Goal: Task Accomplishment & Management: Manage account settings

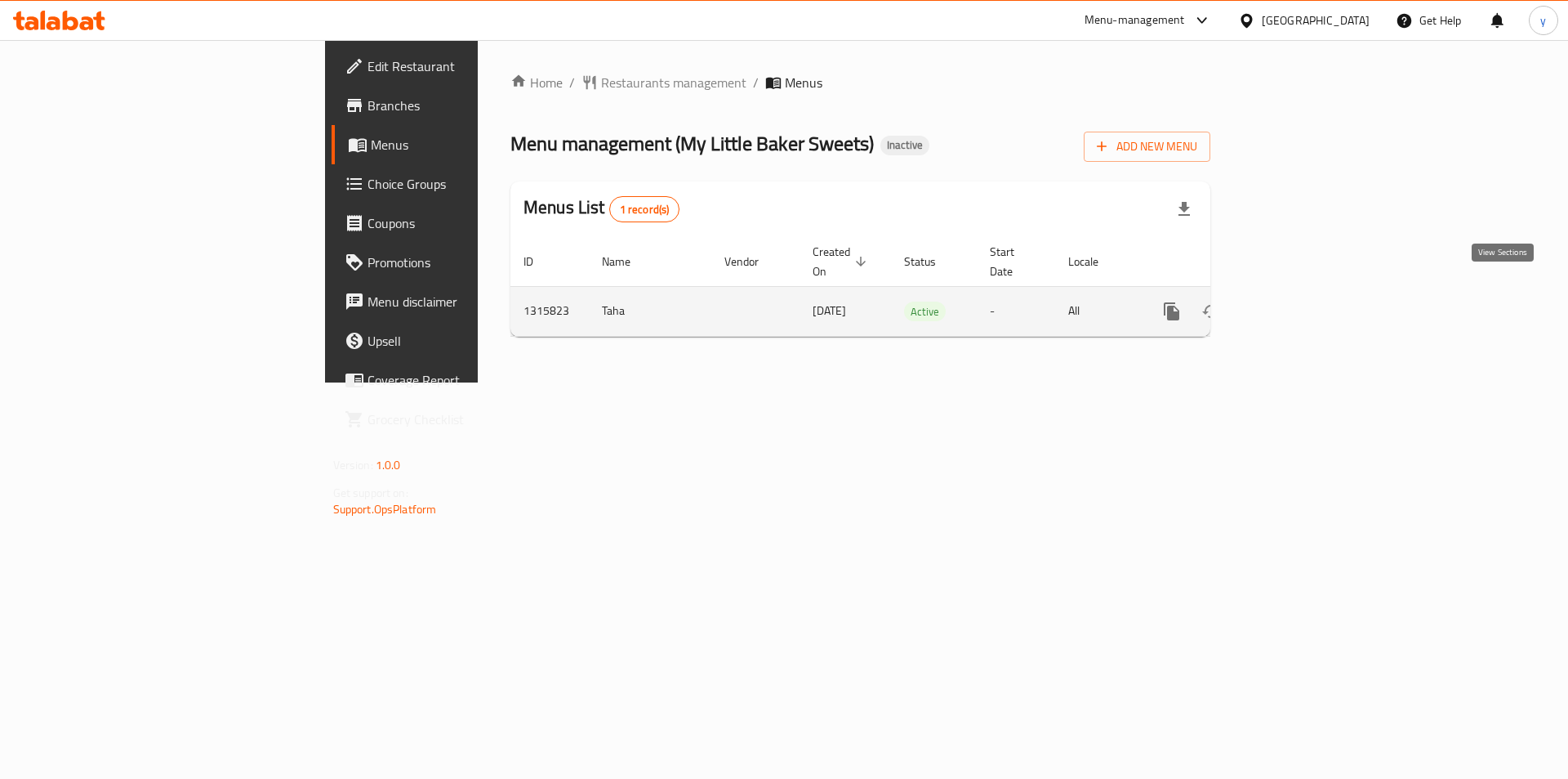
click at [1300, 302] on icon "enhanced table" at bounding box center [1290, 312] width 20 height 20
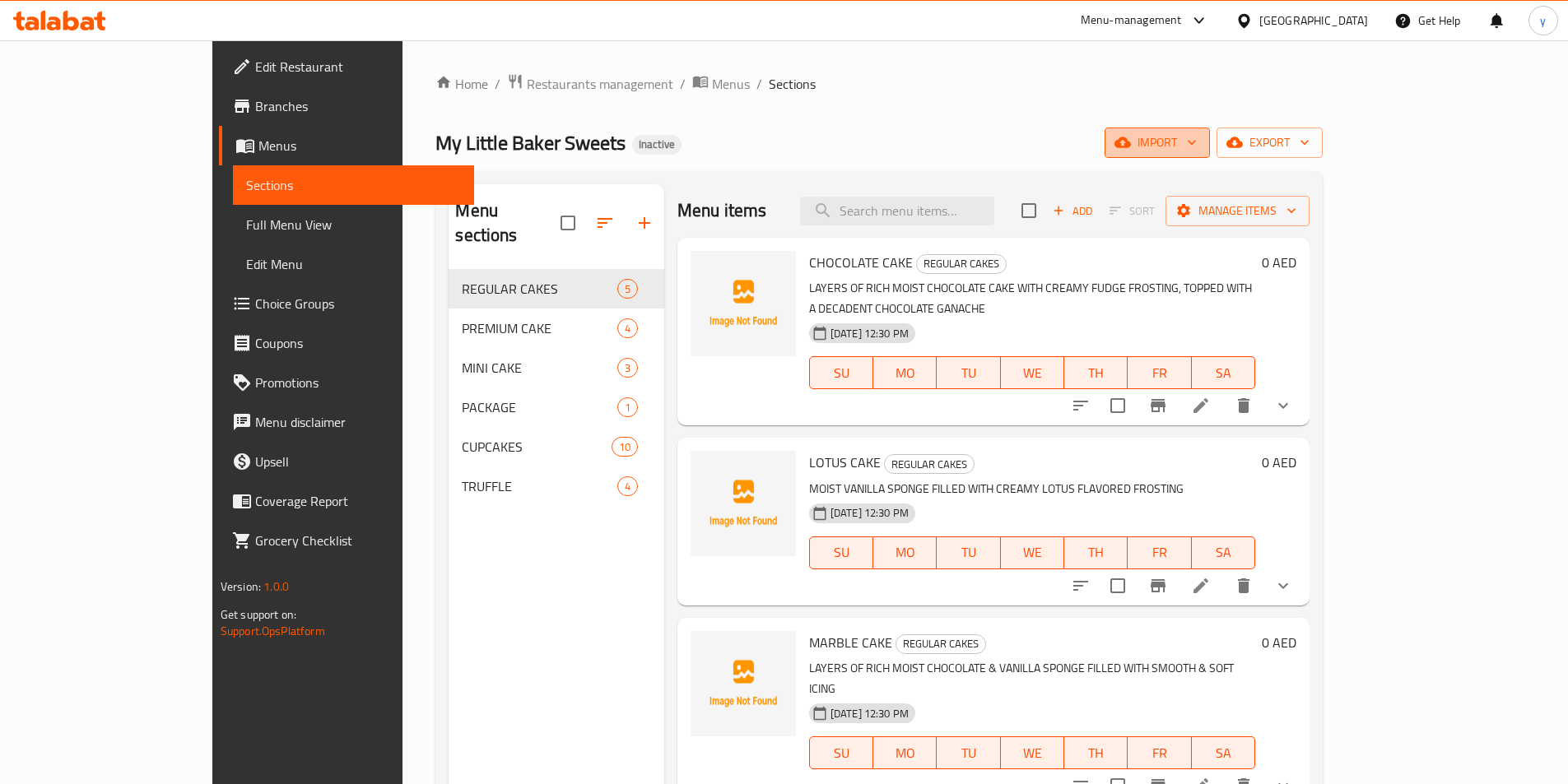
click at [1197, 144] on span "import" at bounding box center [1156, 142] width 79 height 21
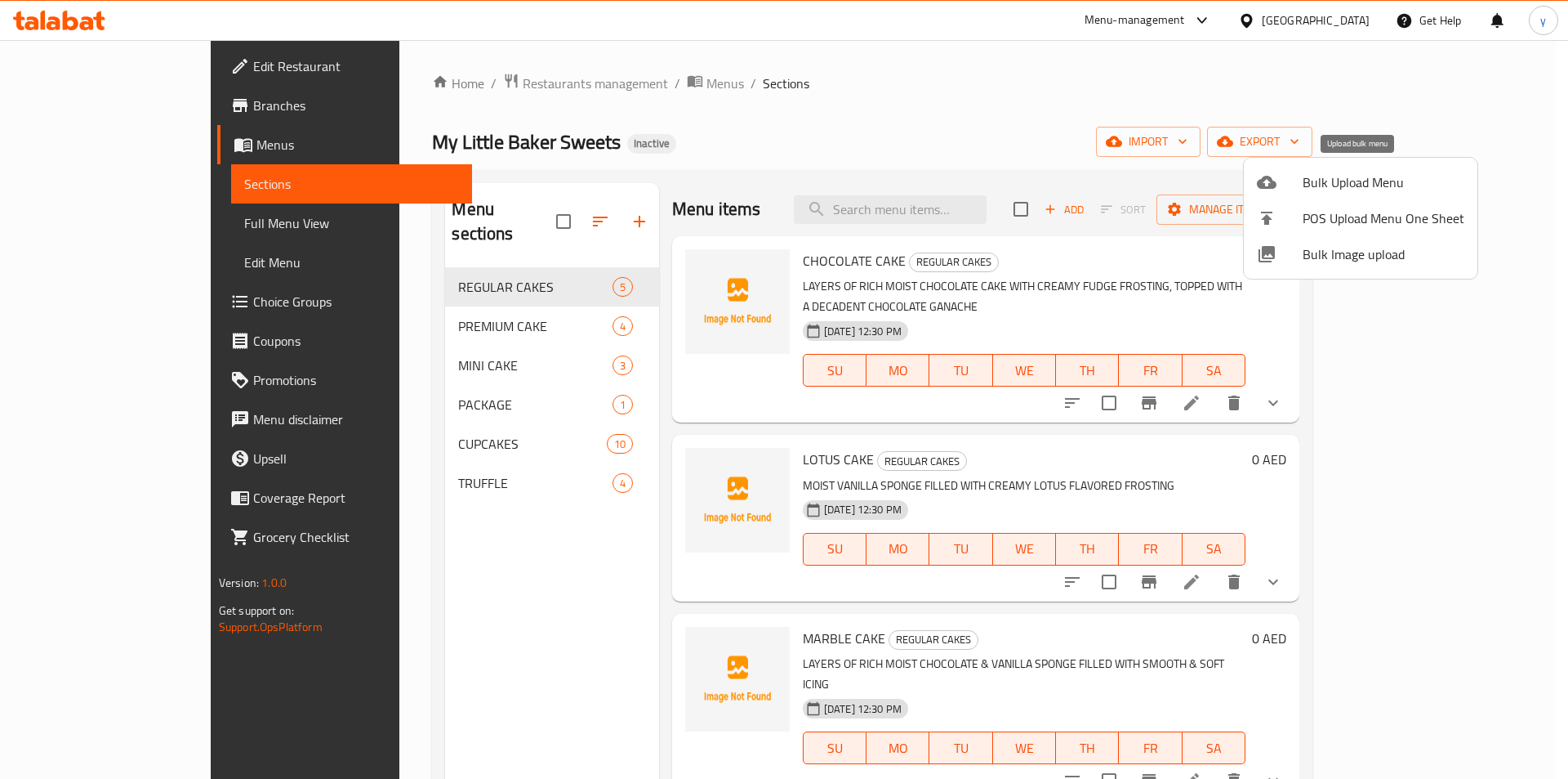
click at [1338, 187] on span "Bulk Upload Menu" at bounding box center [1384, 183] width 162 height 20
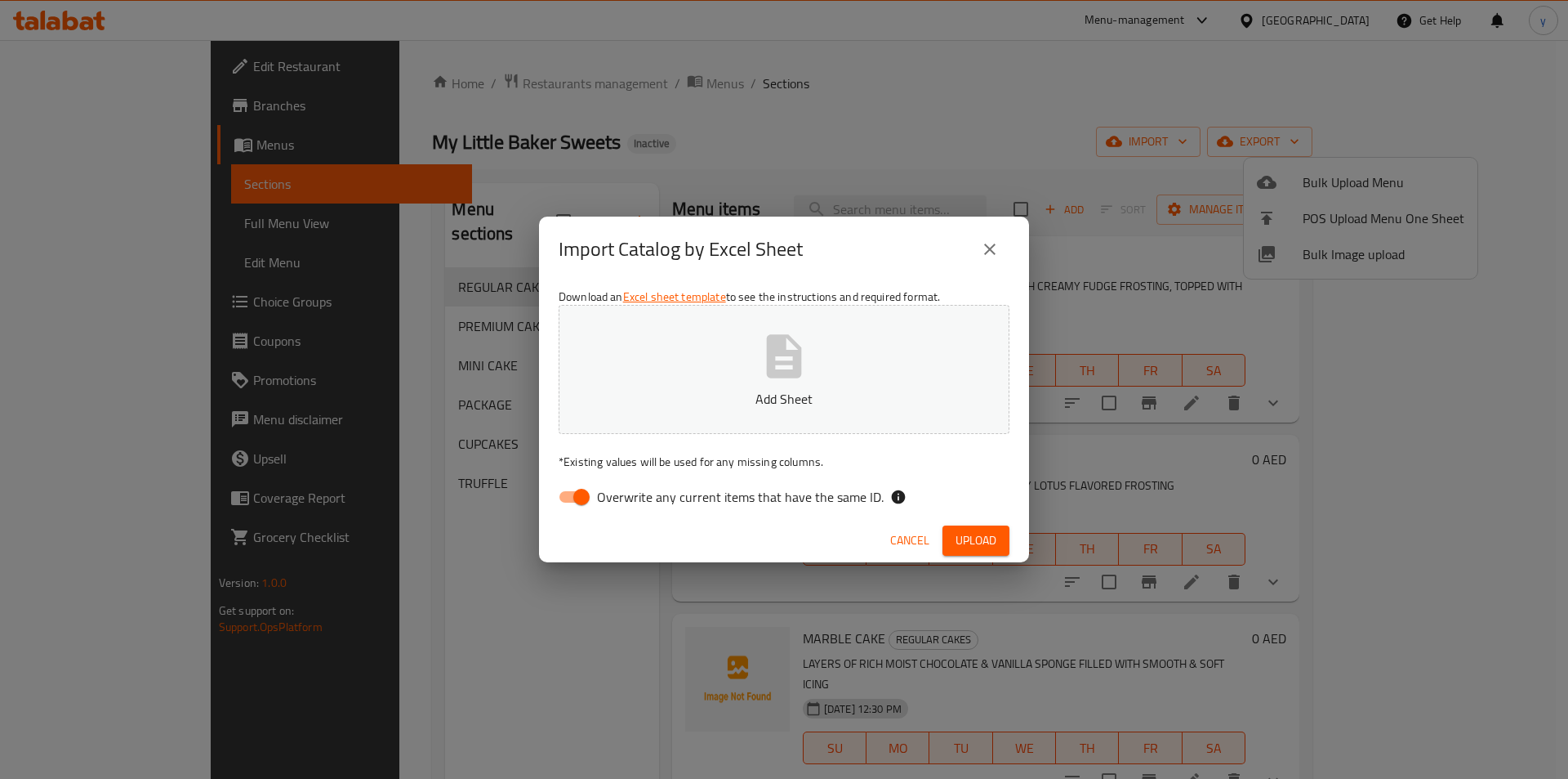
click at [571, 498] on input "Overwrite any current items that have the same ID." at bounding box center [581, 497] width 93 height 31
checkbox input "false"
click at [986, 549] on span "Upload" at bounding box center [976, 540] width 41 height 21
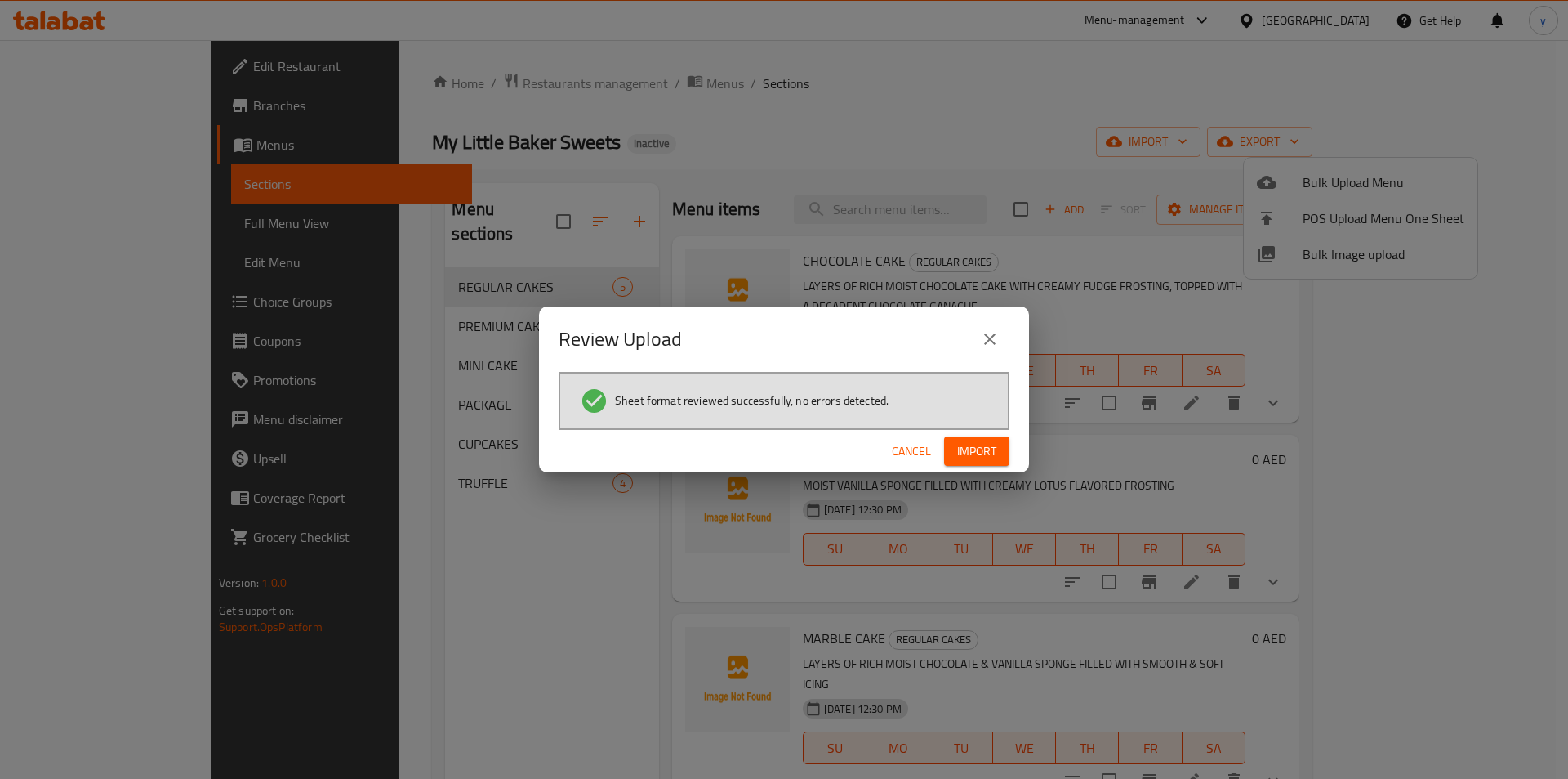
click at [990, 446] on span "Import" at bounding box center [977, 451] width 39 height 21
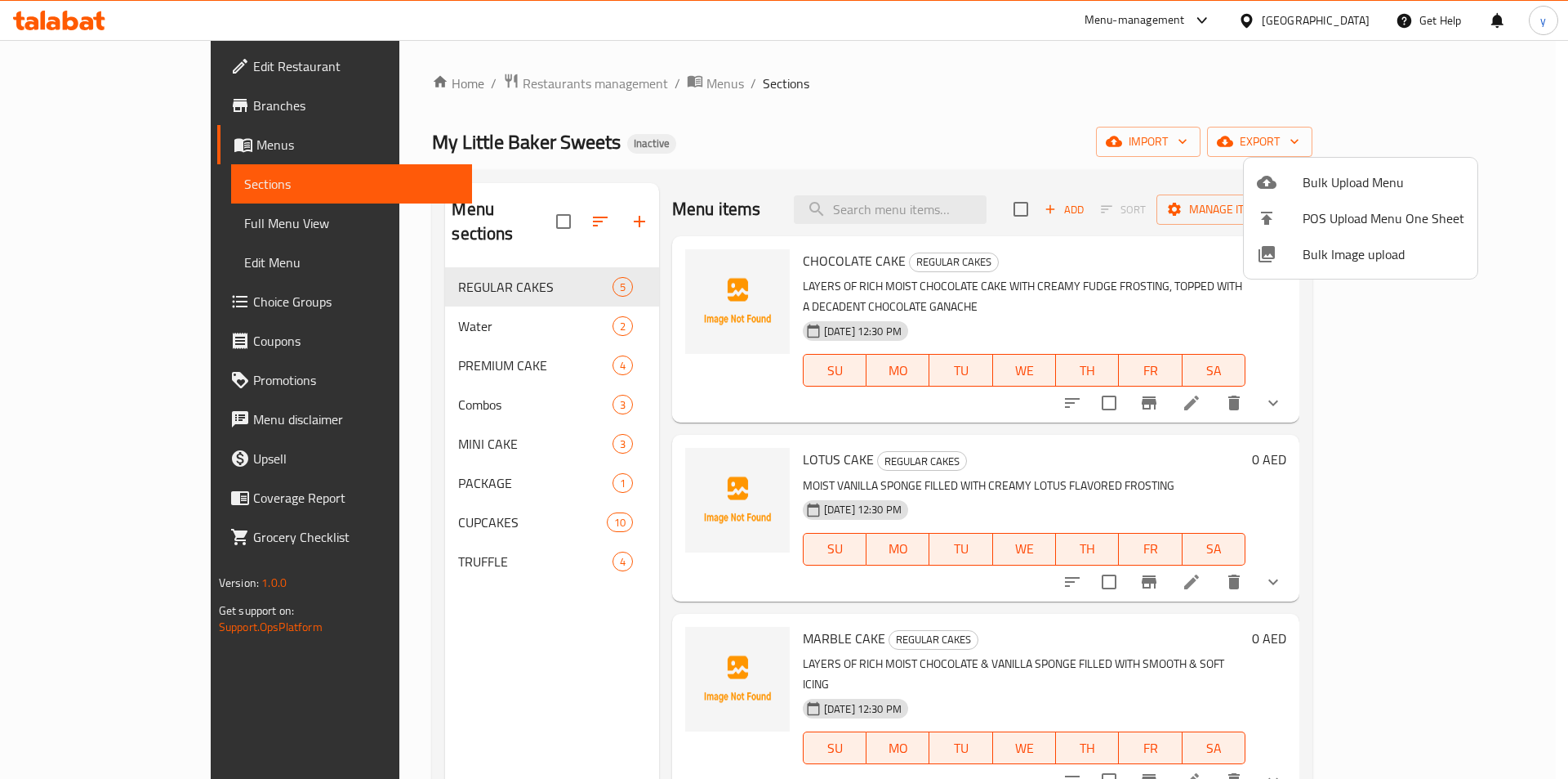
click at [1223, 97] on div at bounding box center [784, 389] width 1568 height 779
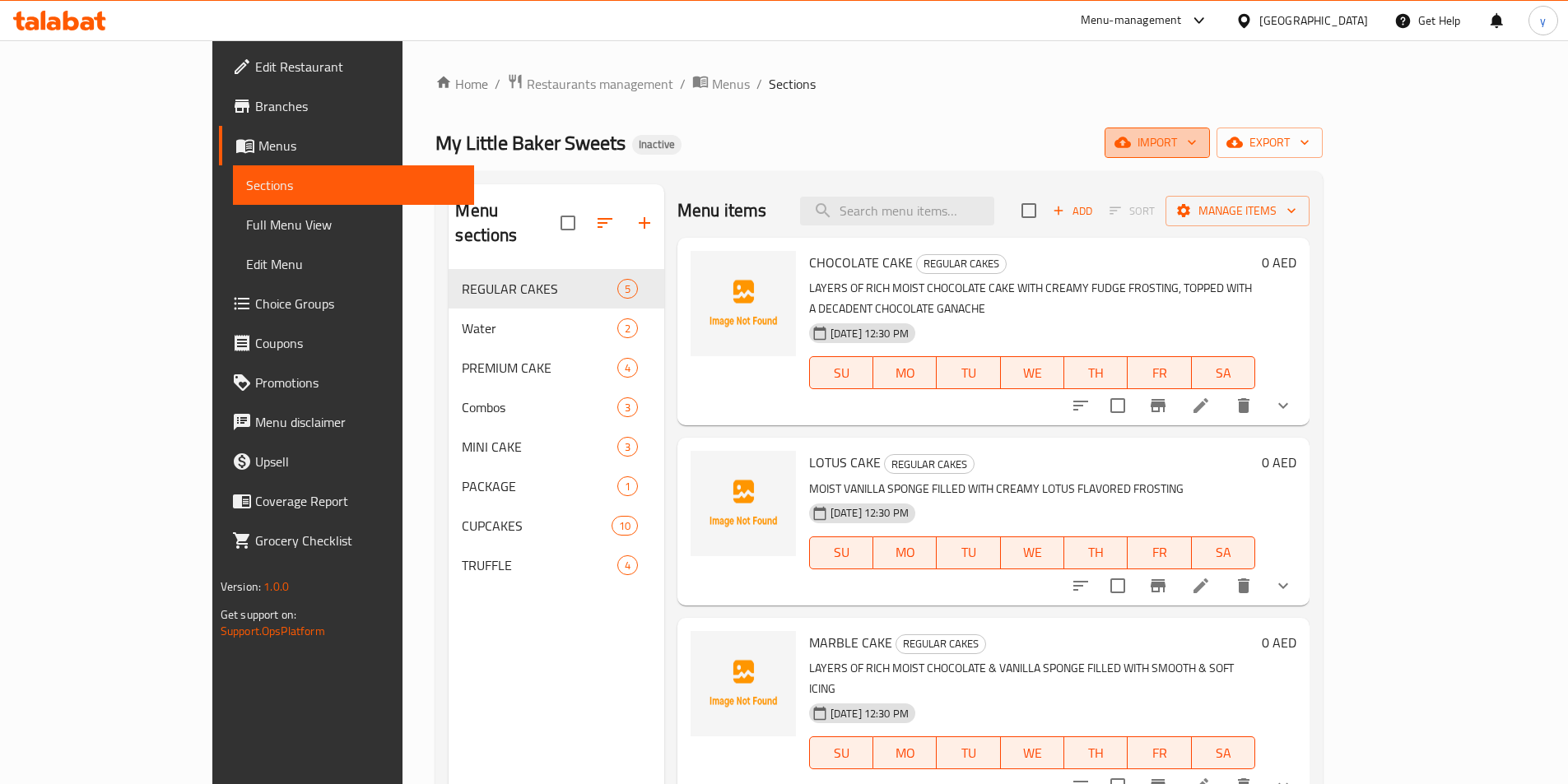
click at [1197, 147] on span "import" at bounding box center [1156, 142] width 79 height 21
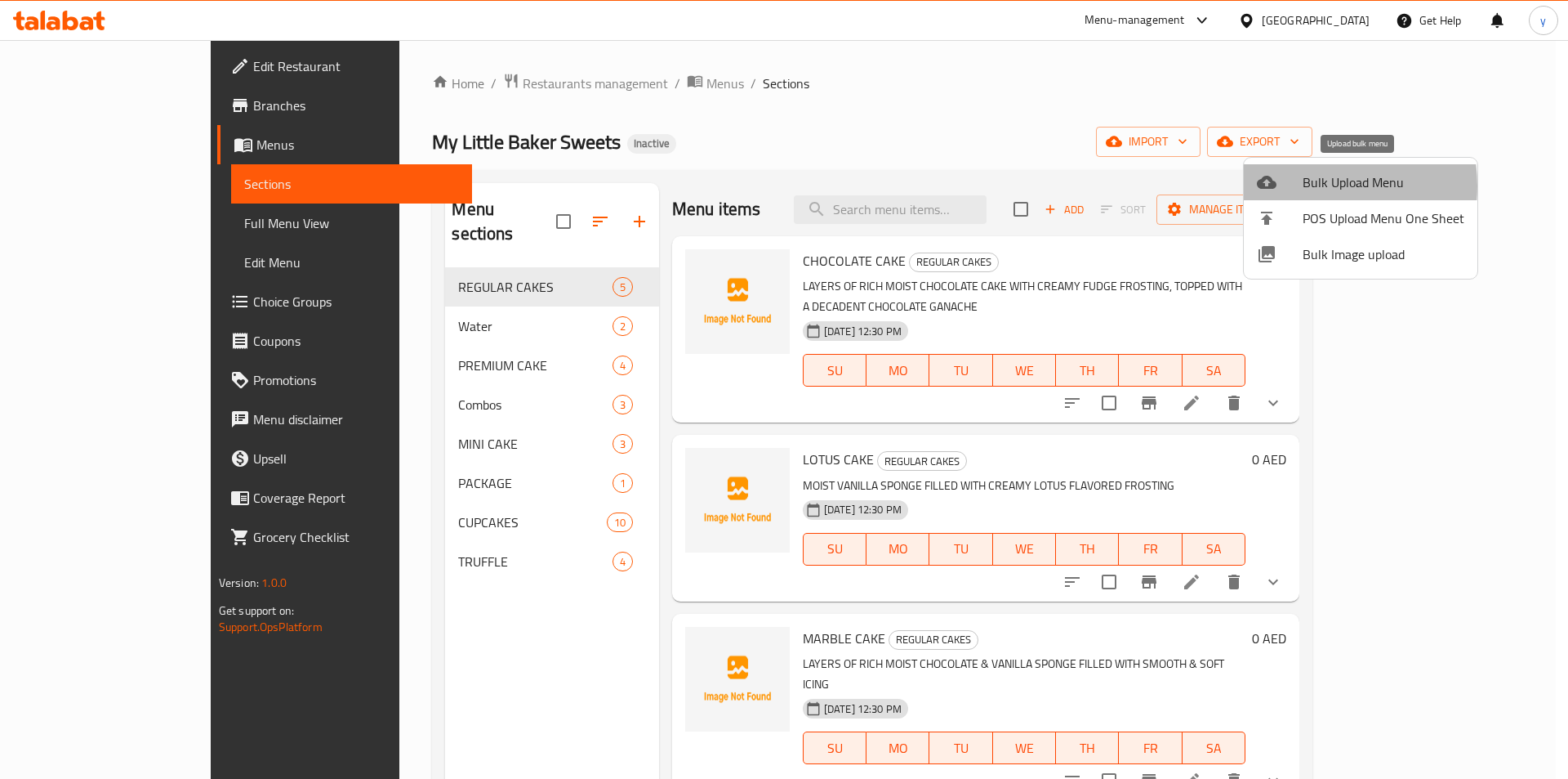
click at [1297, 187] on div at bounding box center [1280, 183] width 46 height 20
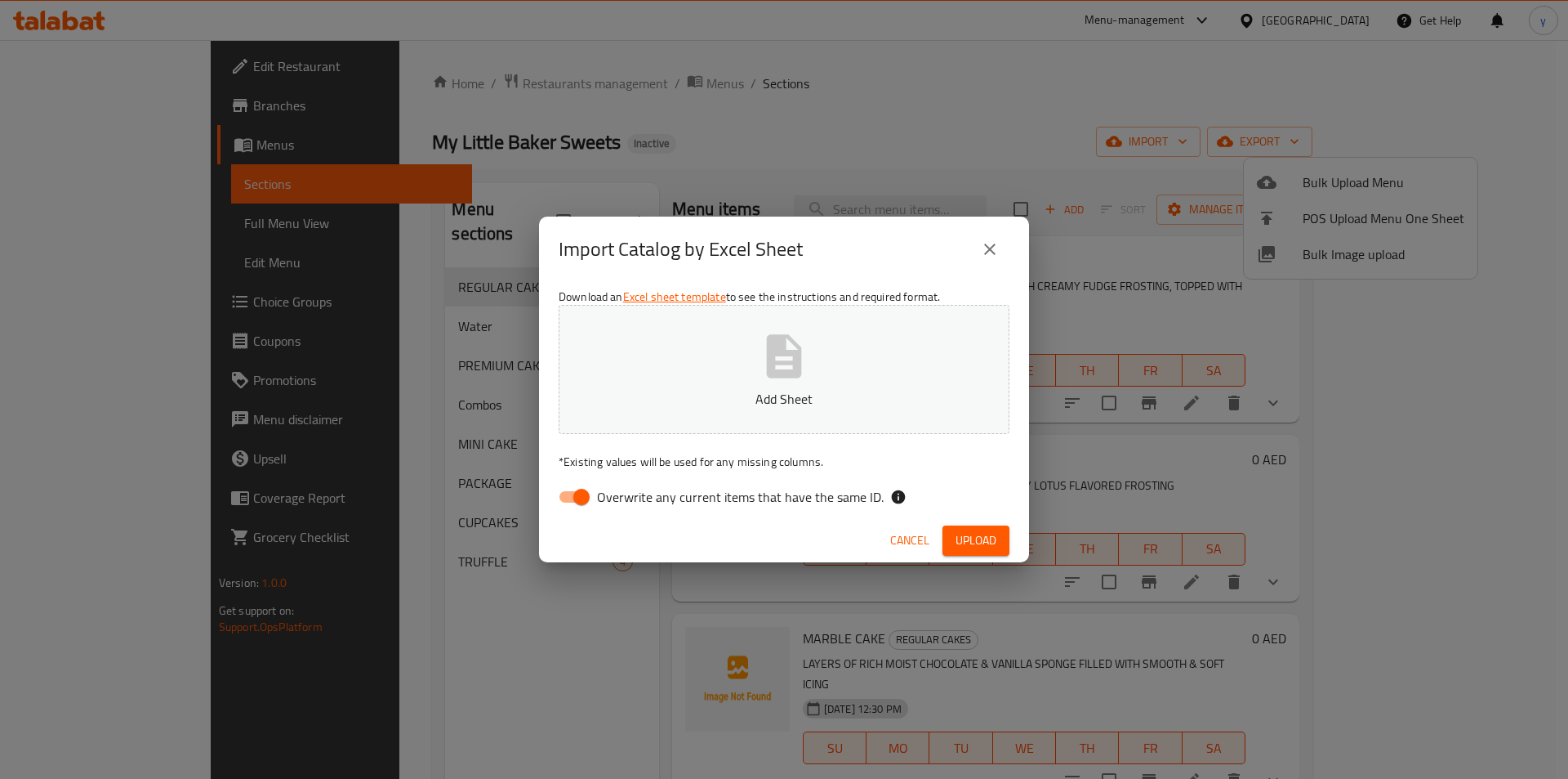
click at [578, 492] on input "Overwrite any current items that have the same ID." at bounding box center [581, 497] width 93 height 31
checkbox input "false"
click at [971, 551] on button "Upload" at bounding box center [975, 540] width 67 height 30
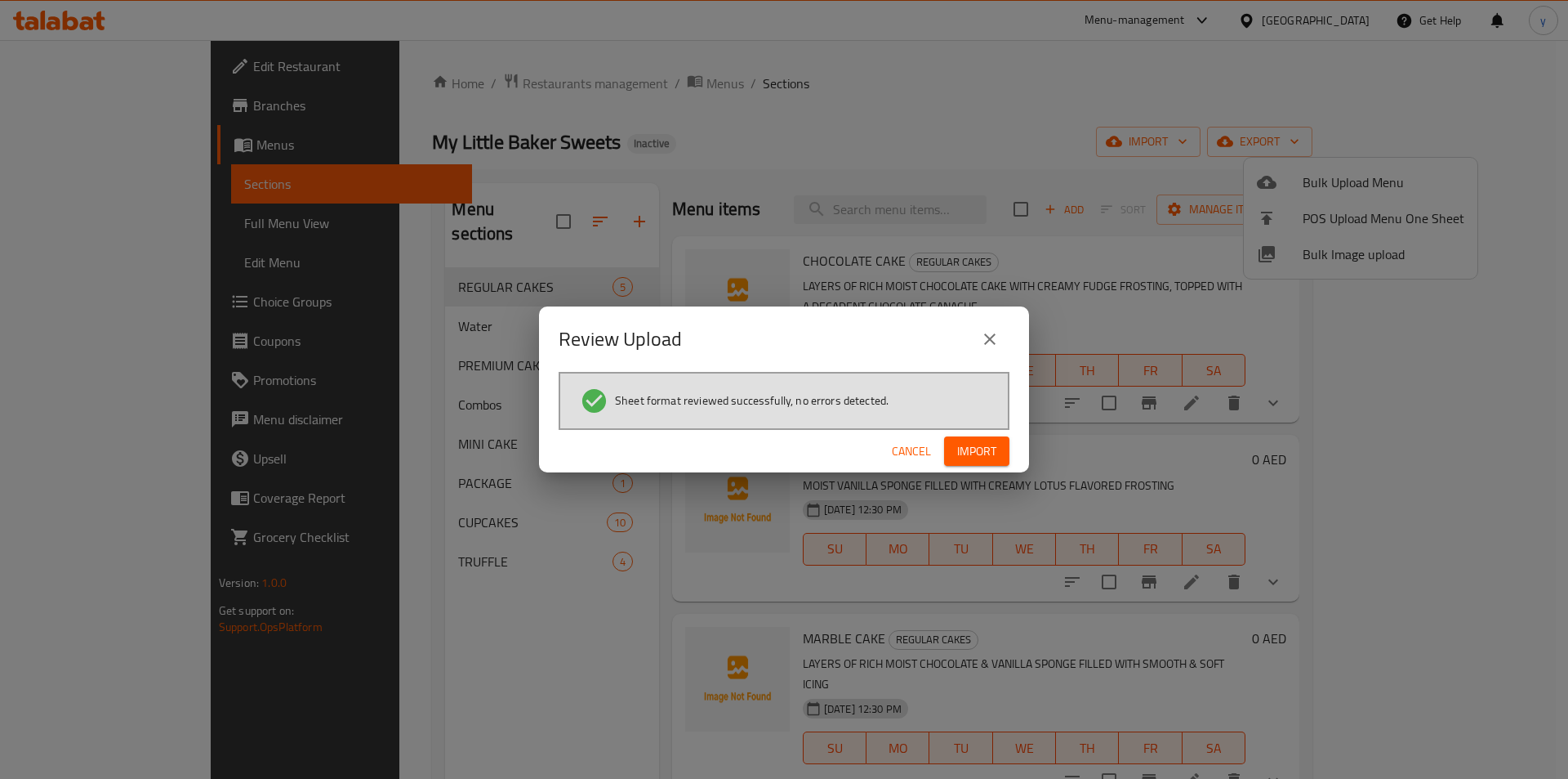
click at [995, 445] on span "Import" at bounding box center [977, 451] width 39 height 21
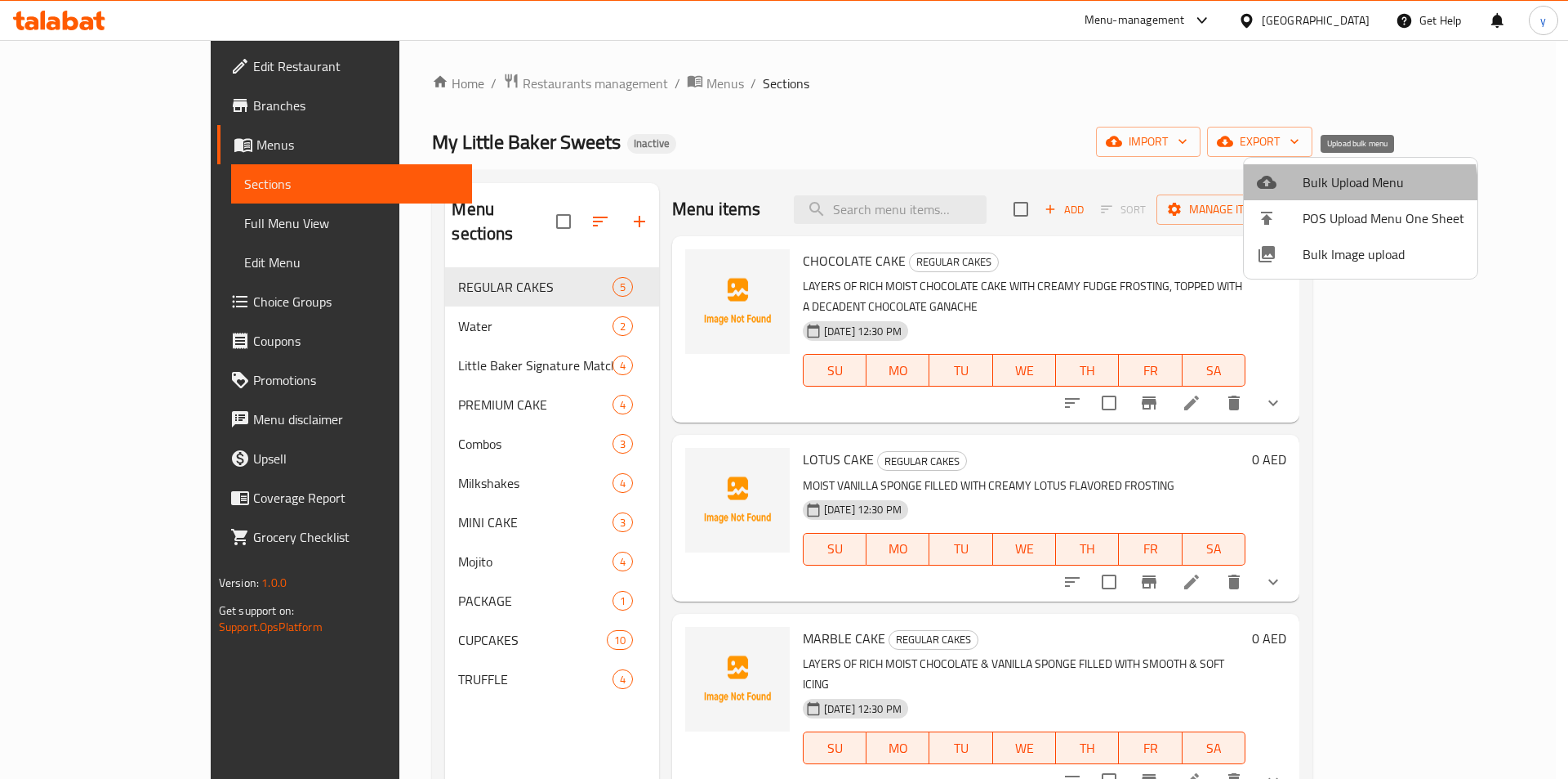
click at [1329, 190] on span "Bulk Upload Menu" at bounding box center [1384, 183] width 162 height 20
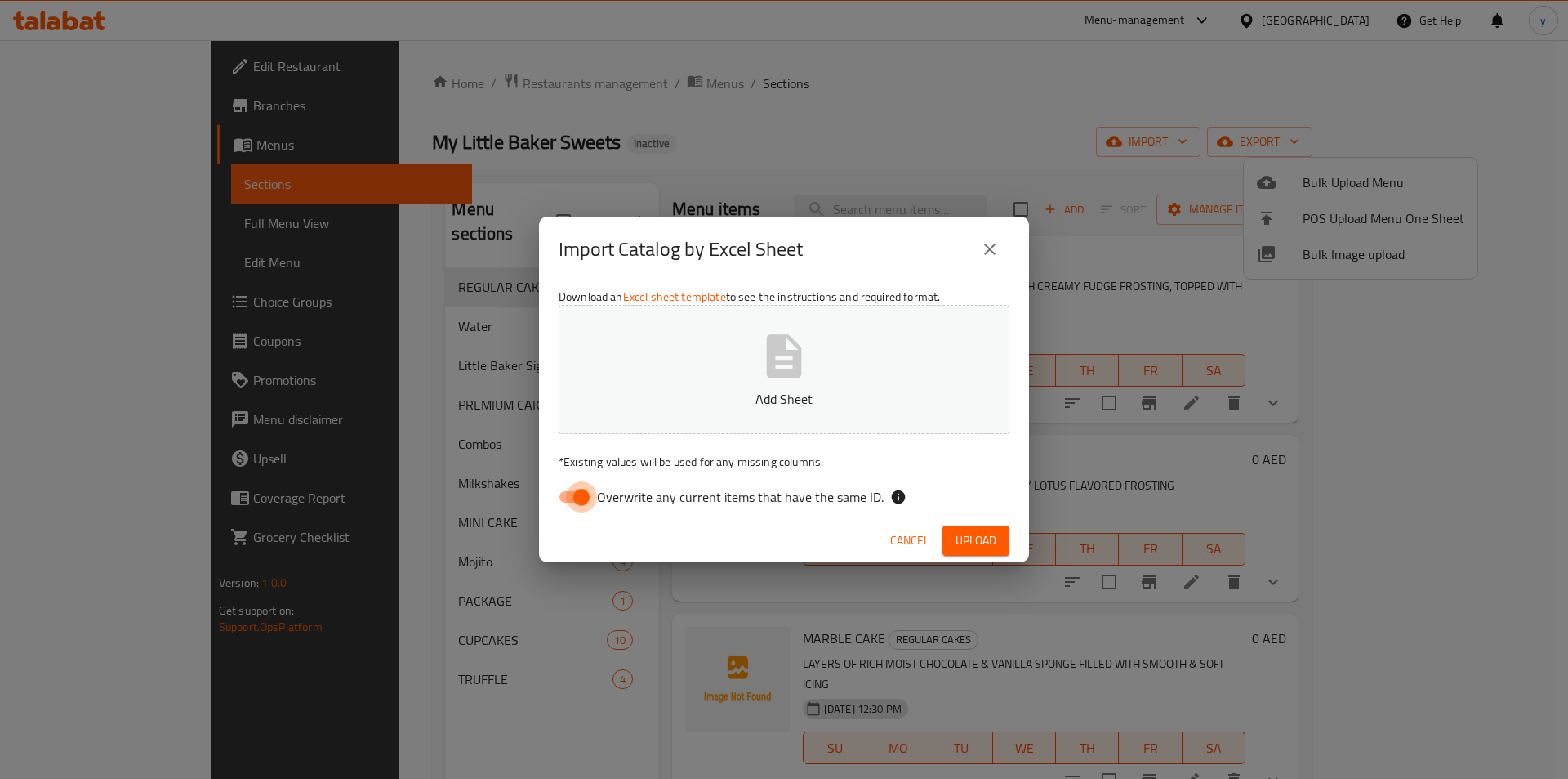
click at [558, 503] on input "Overwrite any current items that have the same ID." at bounding box center [581, 497] width 93 height 31
checkbox input "false"
click at [983, 540] on span "Upload" at bounding box center [976, 540] width 41 height 21
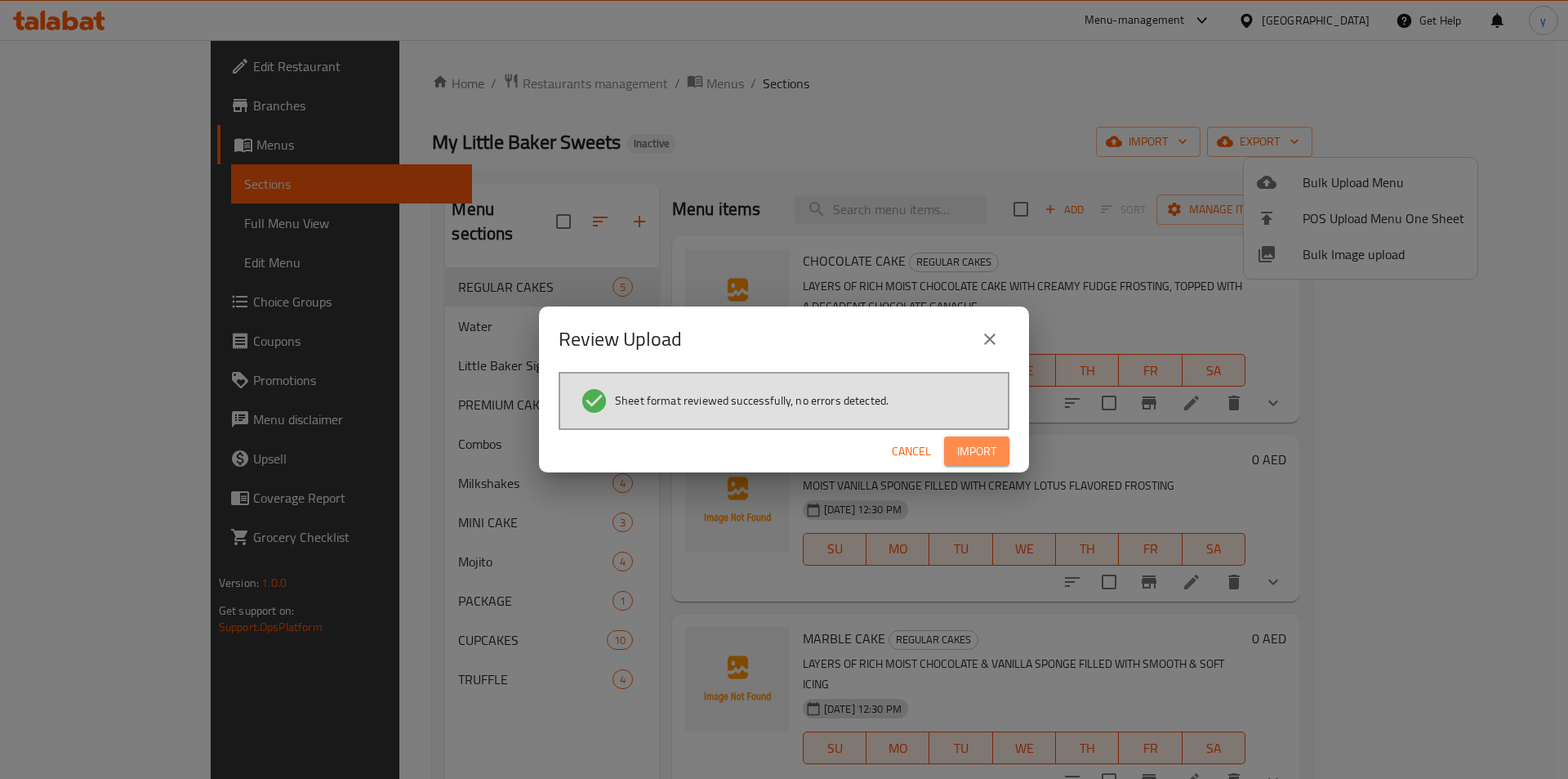
click at [1004, 461] on button "Import" at bounding box center [976, 452] width 65 height 30
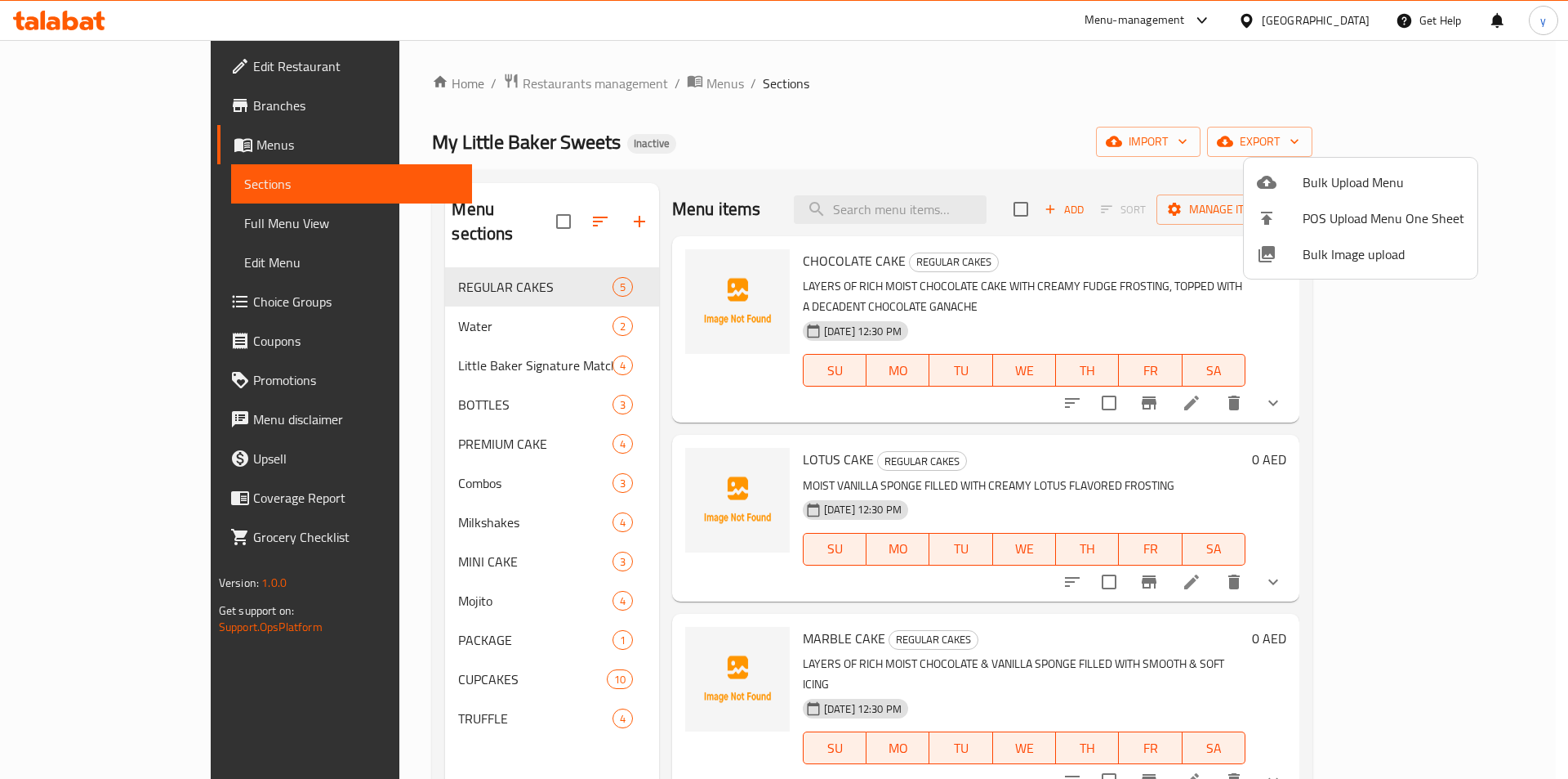
click at [124, 225] on div at bounding box center [784, 389] width 1568 height 779
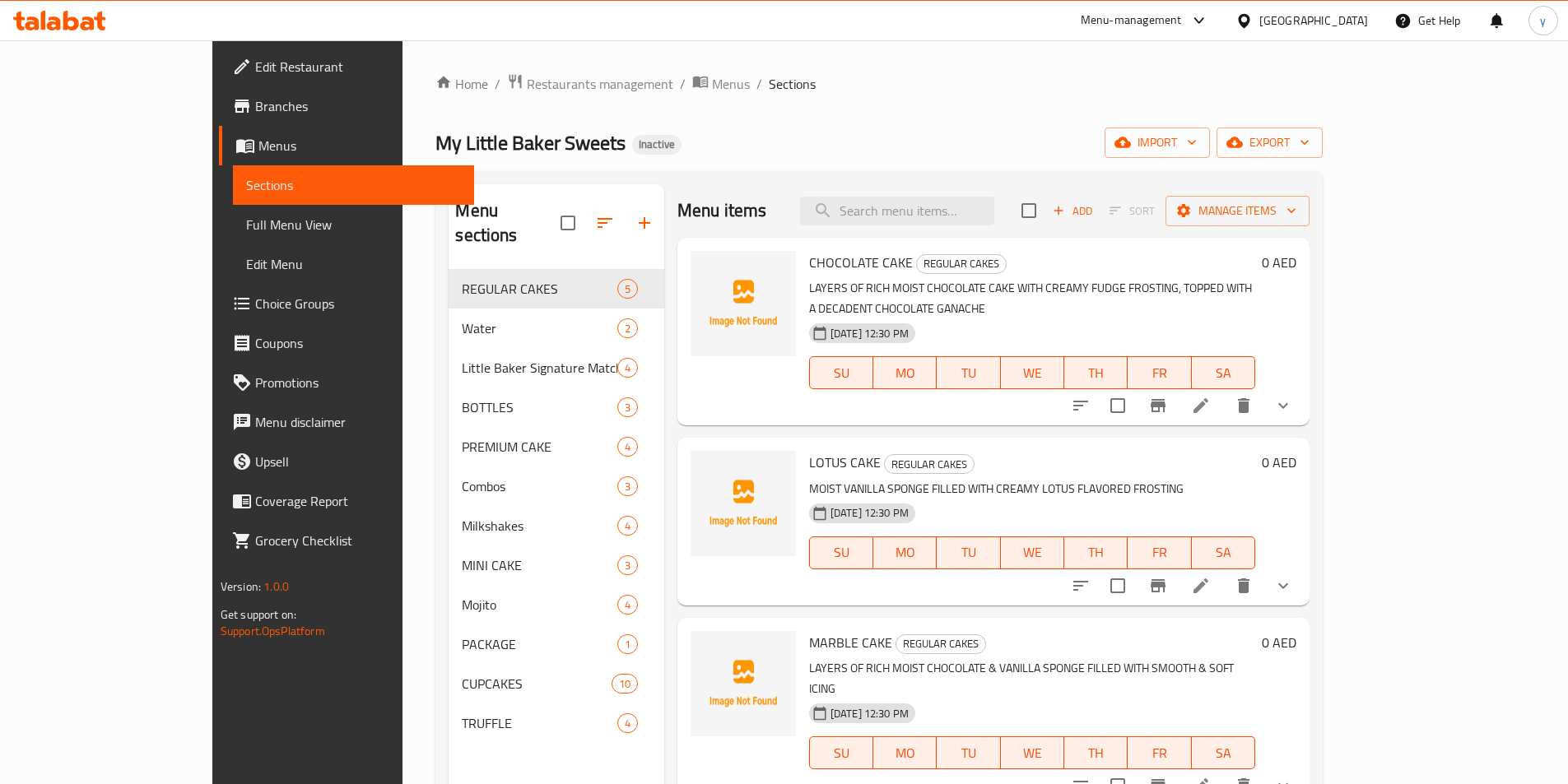
click at [246, 227] on span "Full Menu View" at bounding box center [353, 224] width 215 height 20
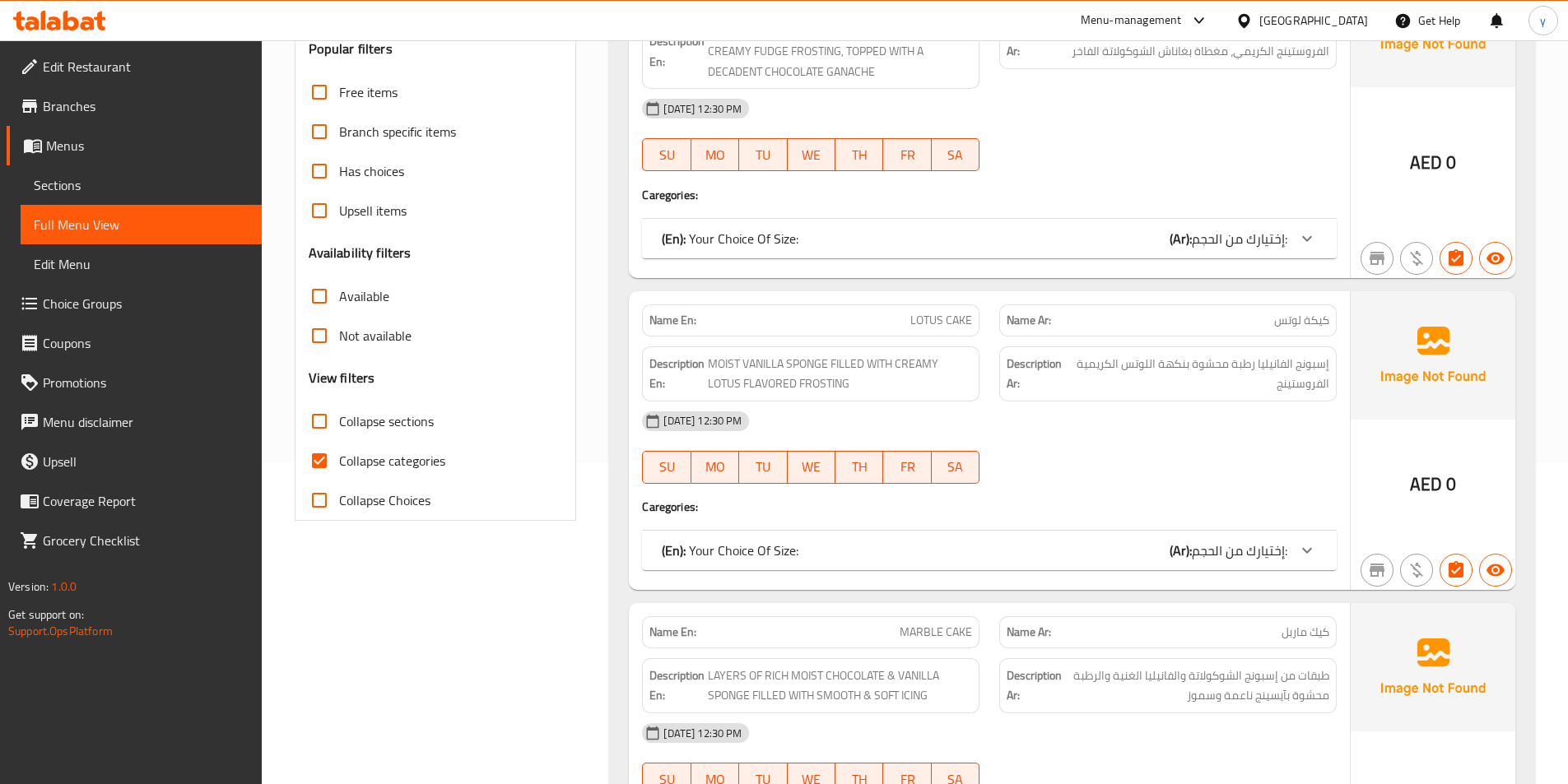
scroll to position [329, 0]
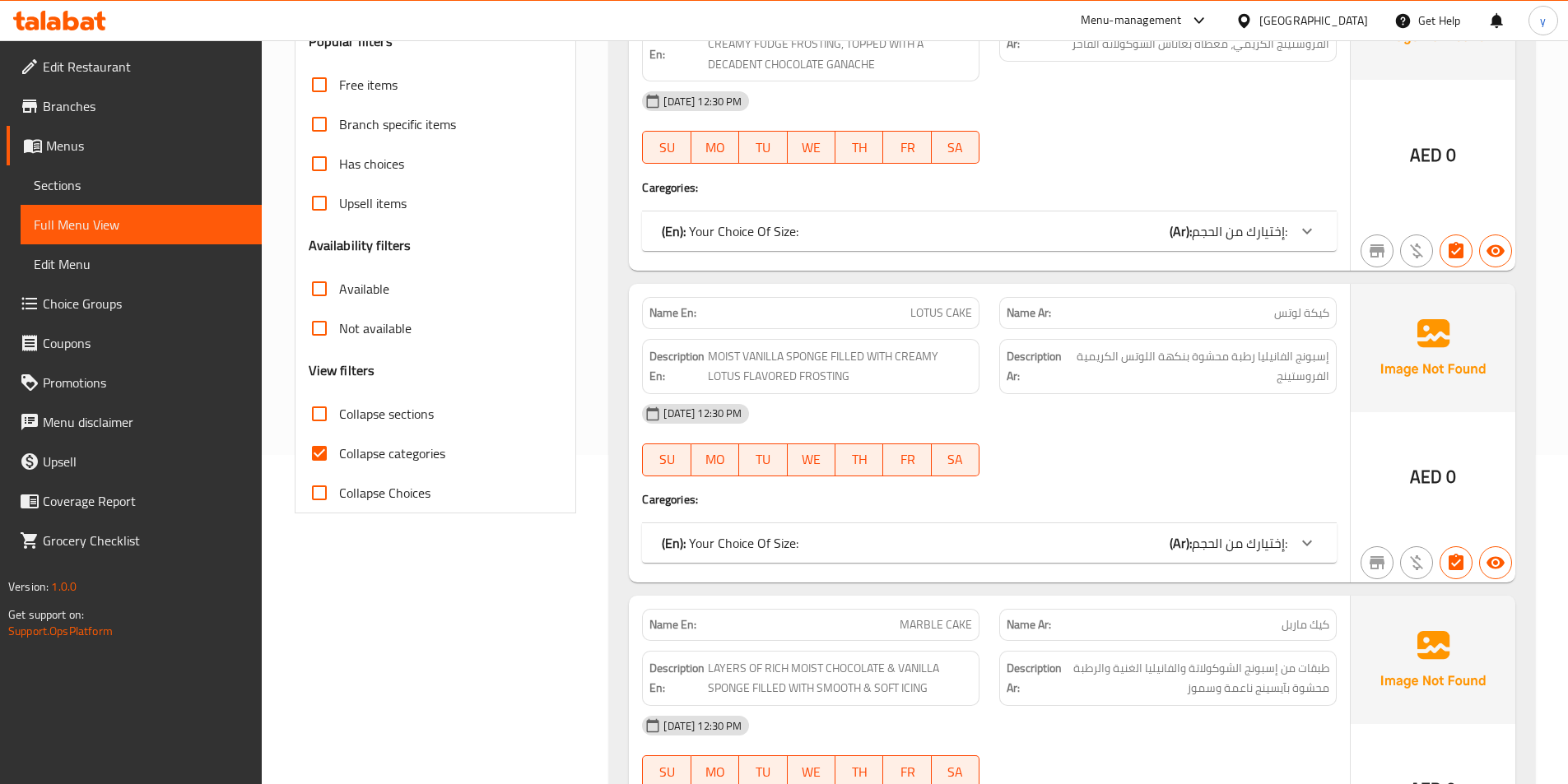
click at [311, 452] on input "Collapse categories" at bounding box center [320, 454] width 40 height 40
checkbox input "false"
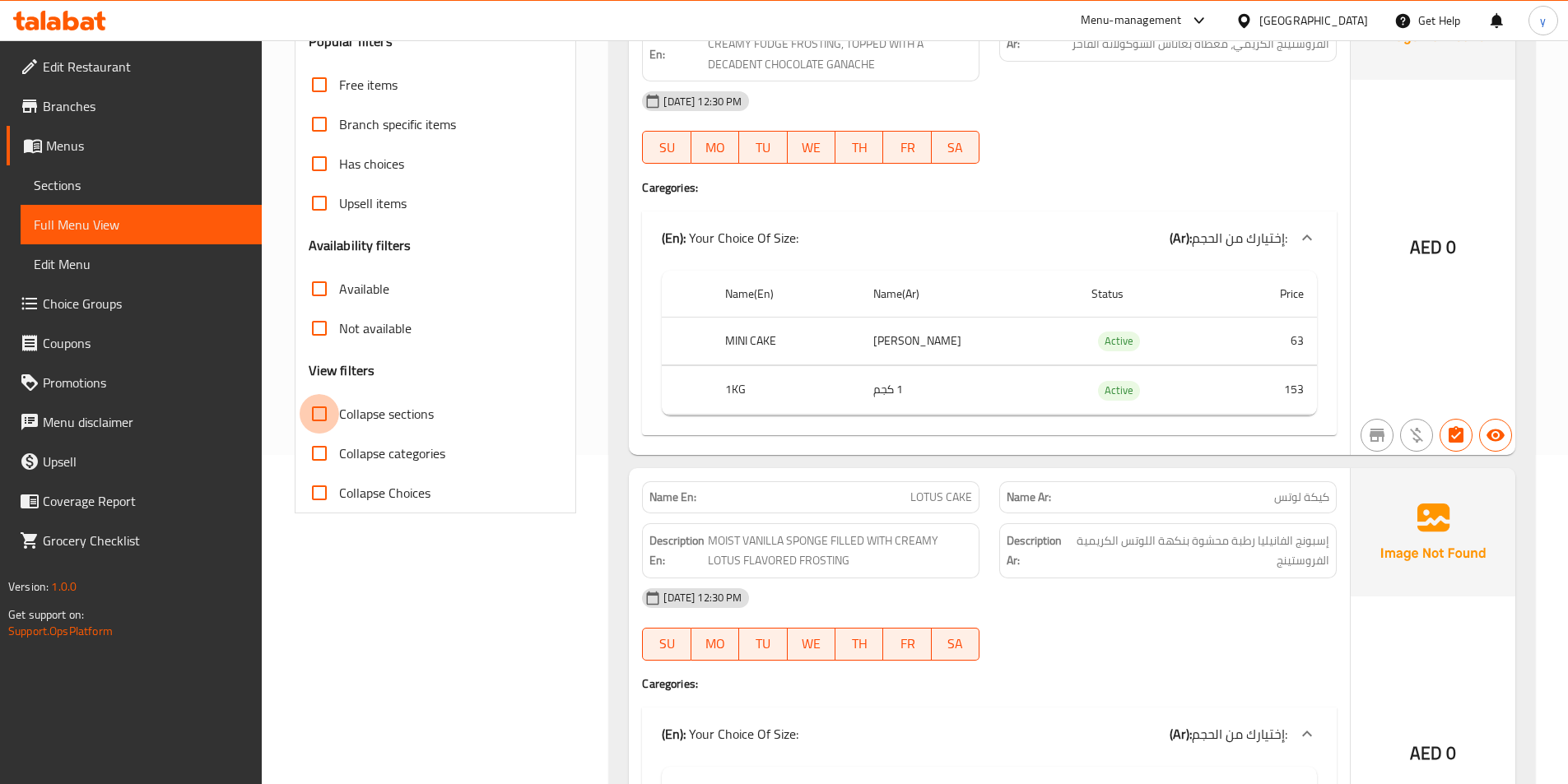
click at [305, 412] on input "Collapse sections" at bounding box center [320, 414] width 40 height 40
checkbox input "true"
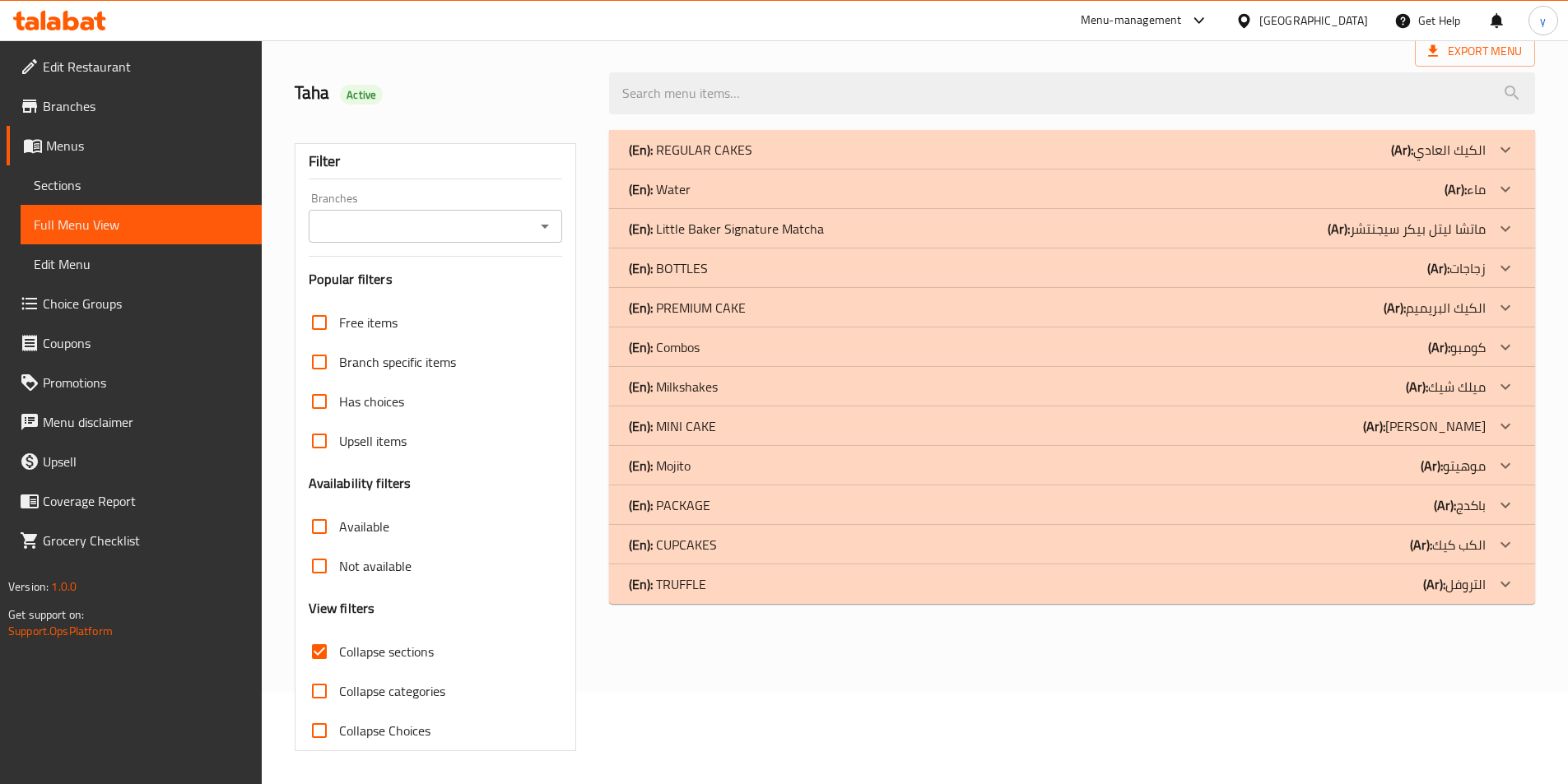
scroll to position [91, 0]
click at [707, 233] on p "(En): Little Baker Signature Matcha" at bounding box center [726, 228] width 195 height 20
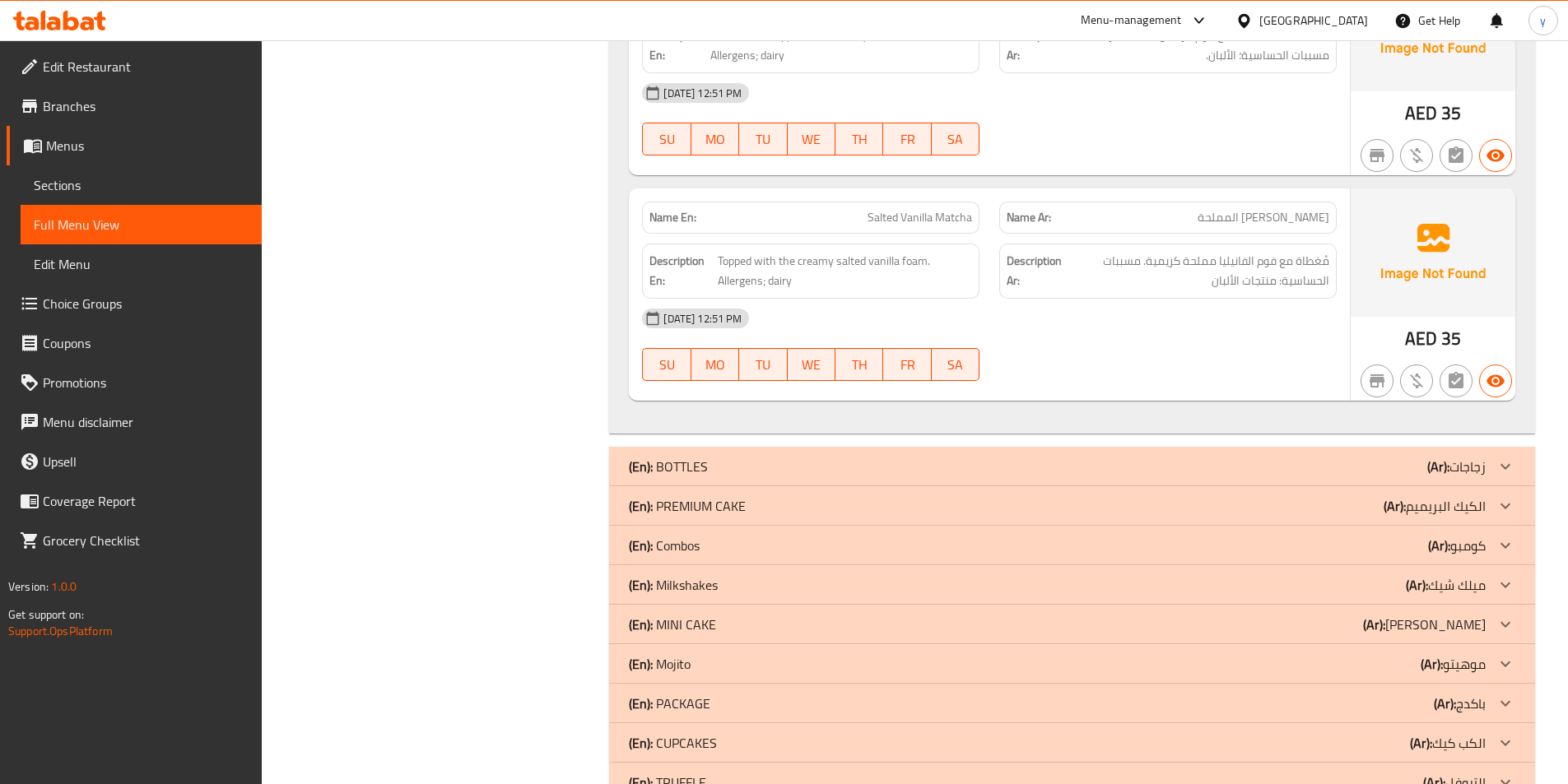
scroll to position [911, 0]
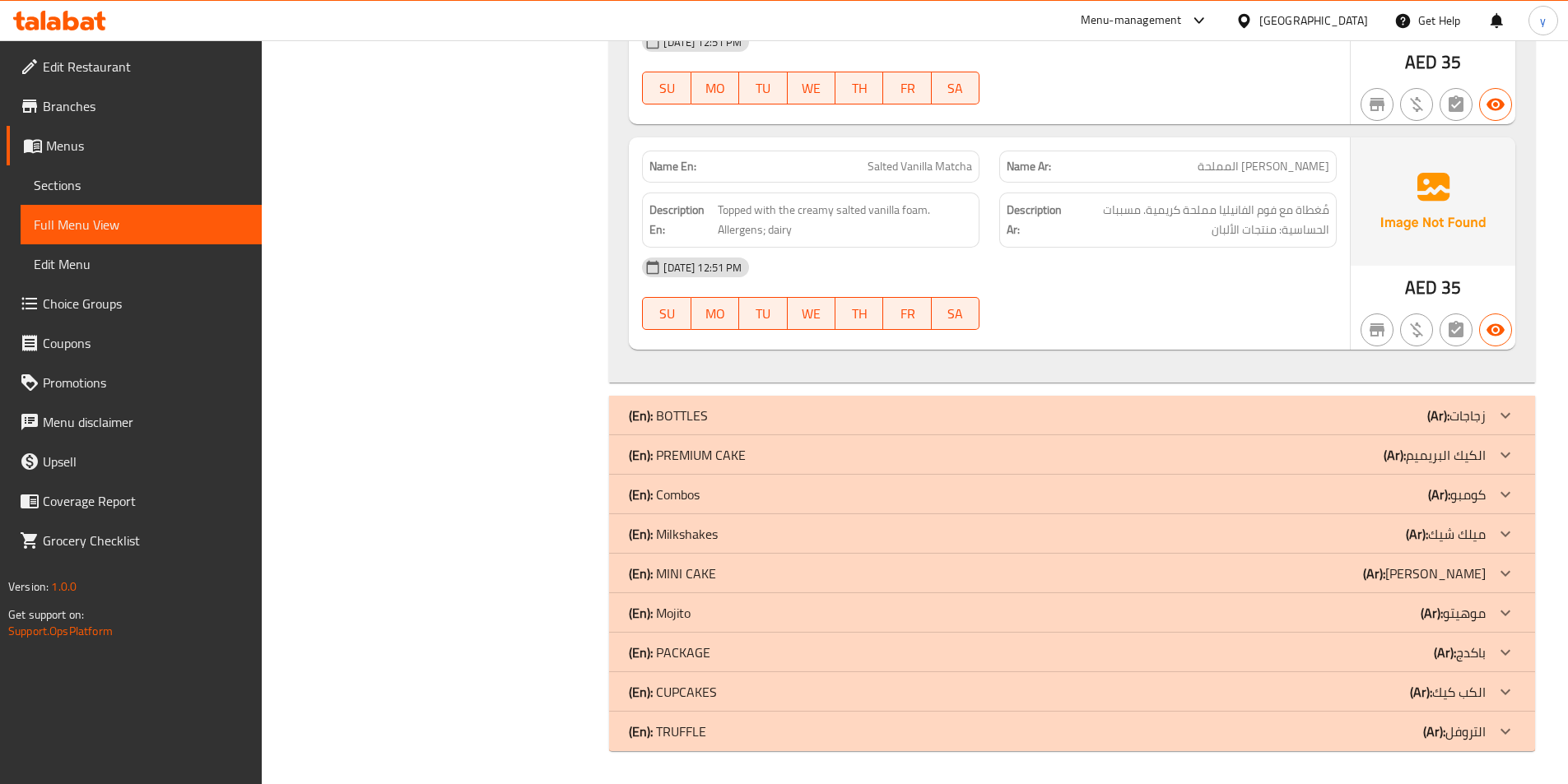
click at [687, 421] on p "(En): BOTTLES" at bounding box center [668, 416] width 79 height 20
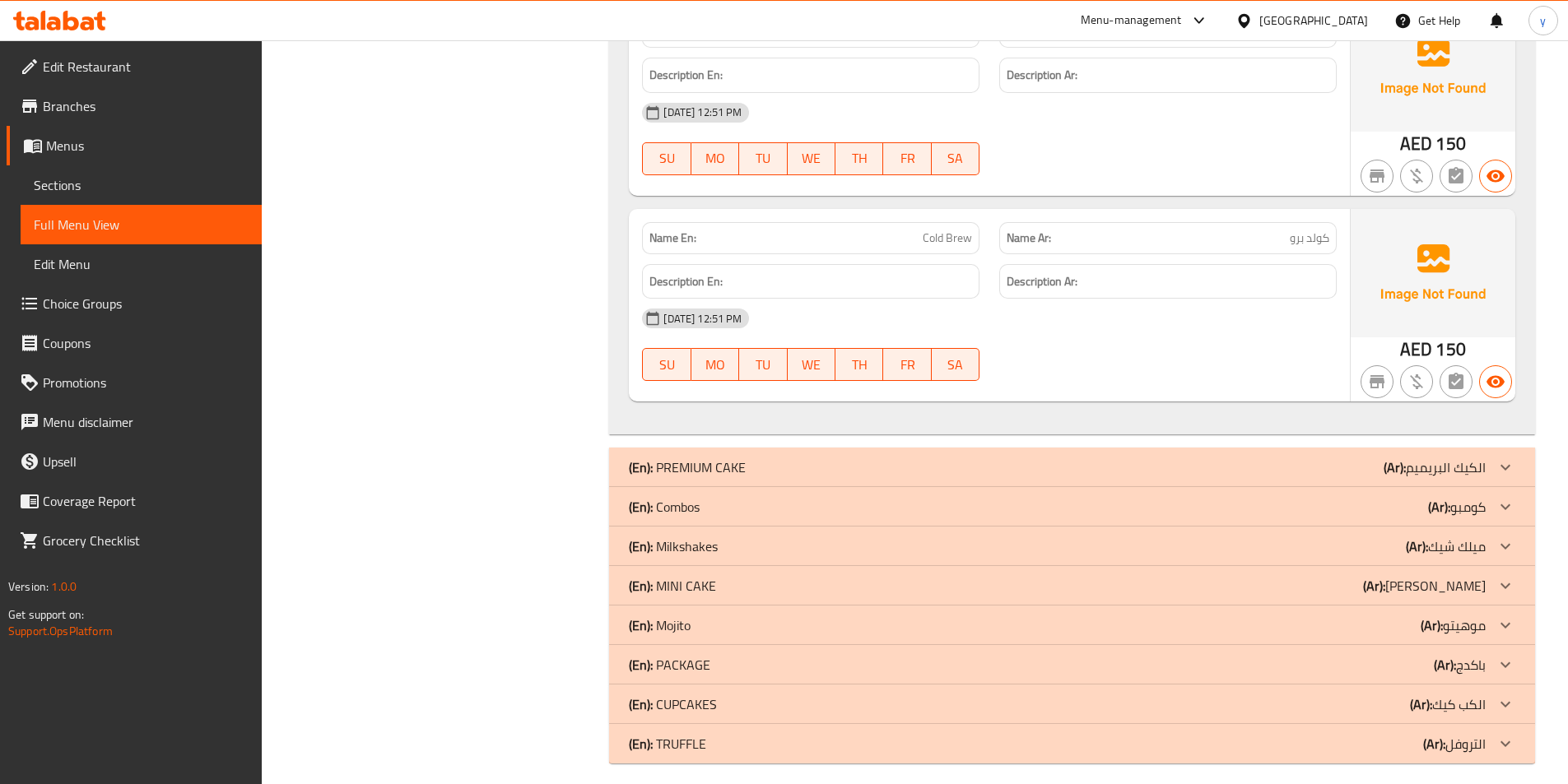
scroll to position [1581, 0]
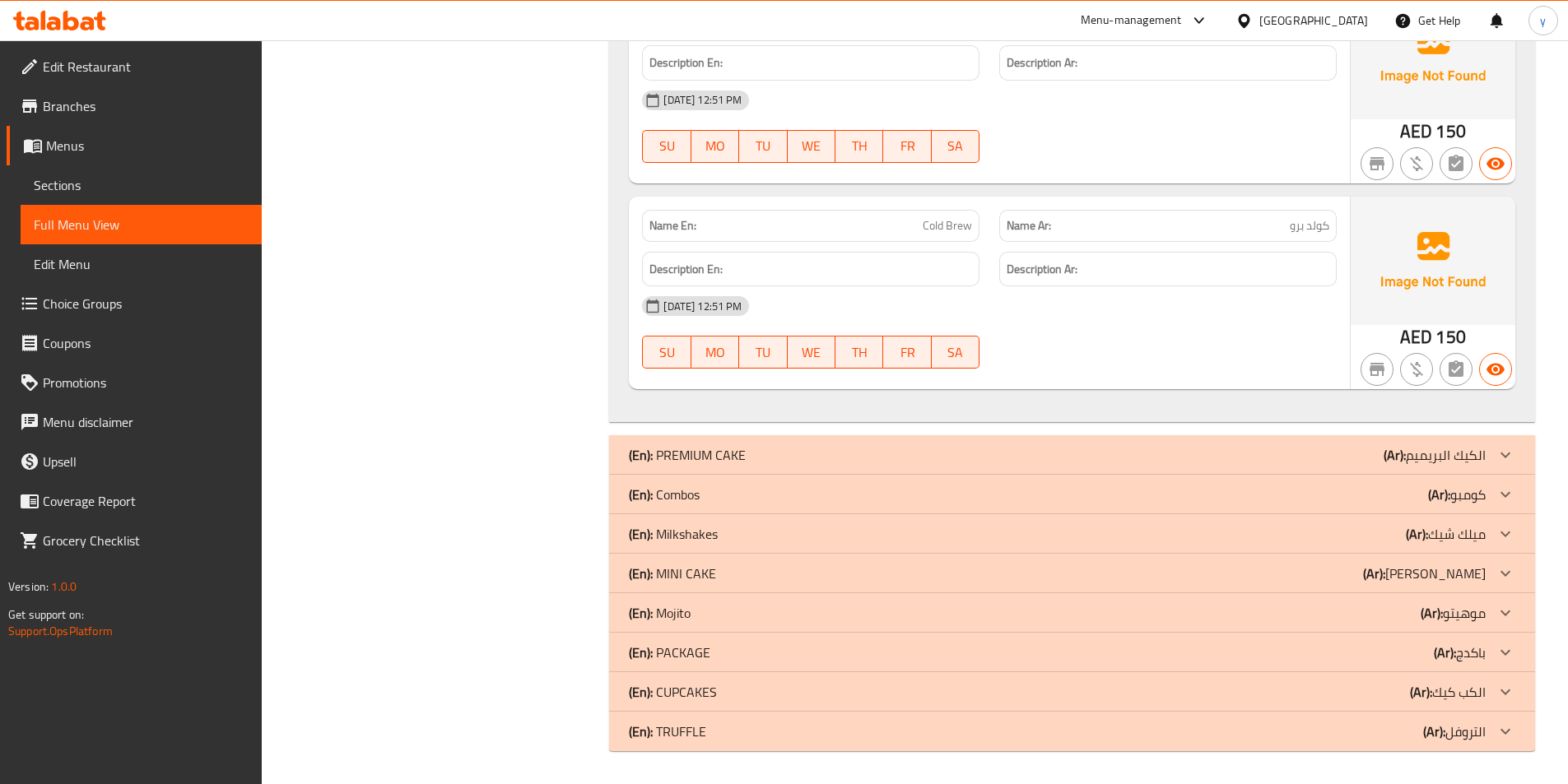
click at [697, 510] on div "(En): Combos (Ar): كومبو" at bounding box center [1072, 494] width 926 height 40
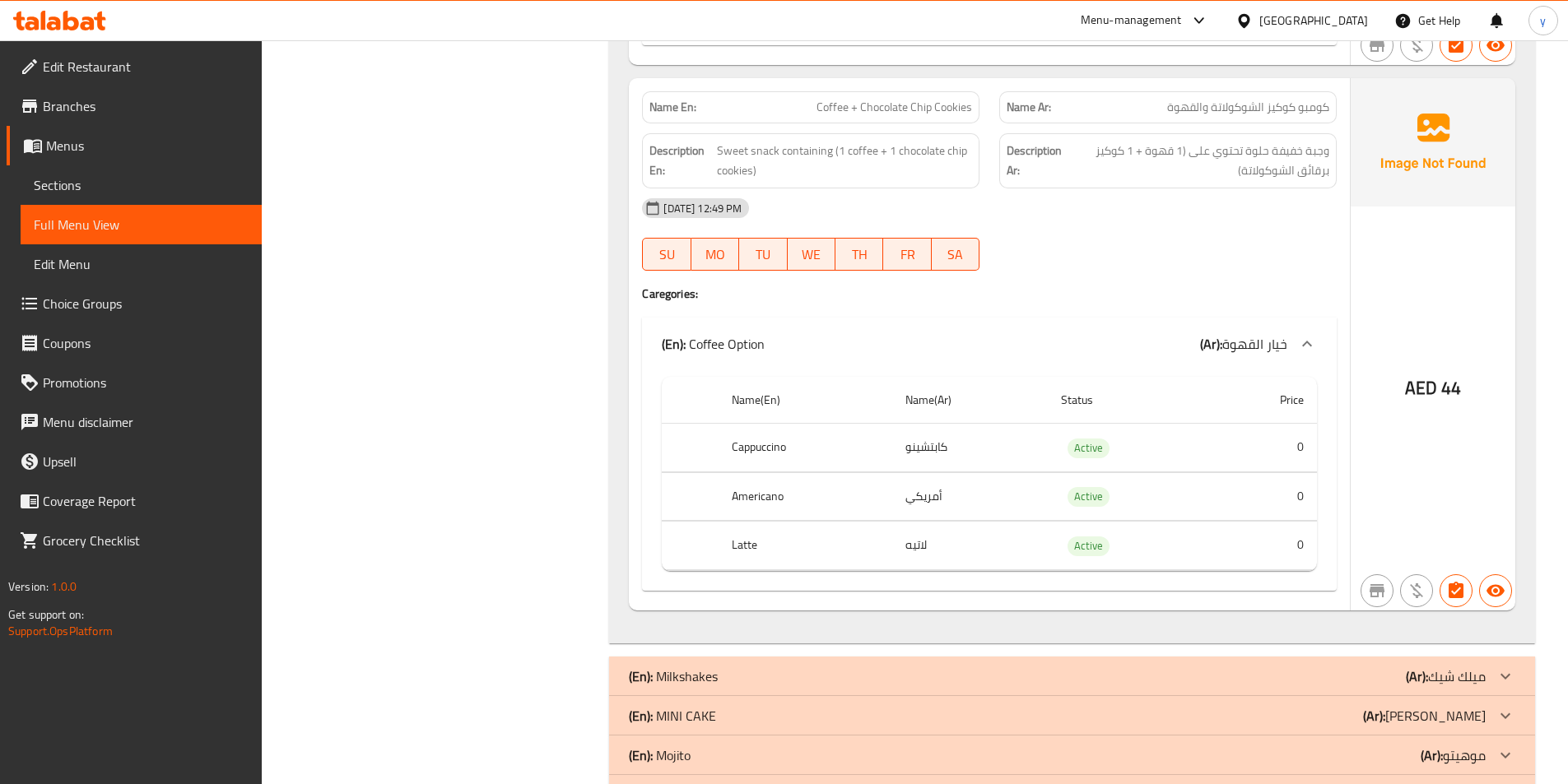
scroll to position [3144, 0]
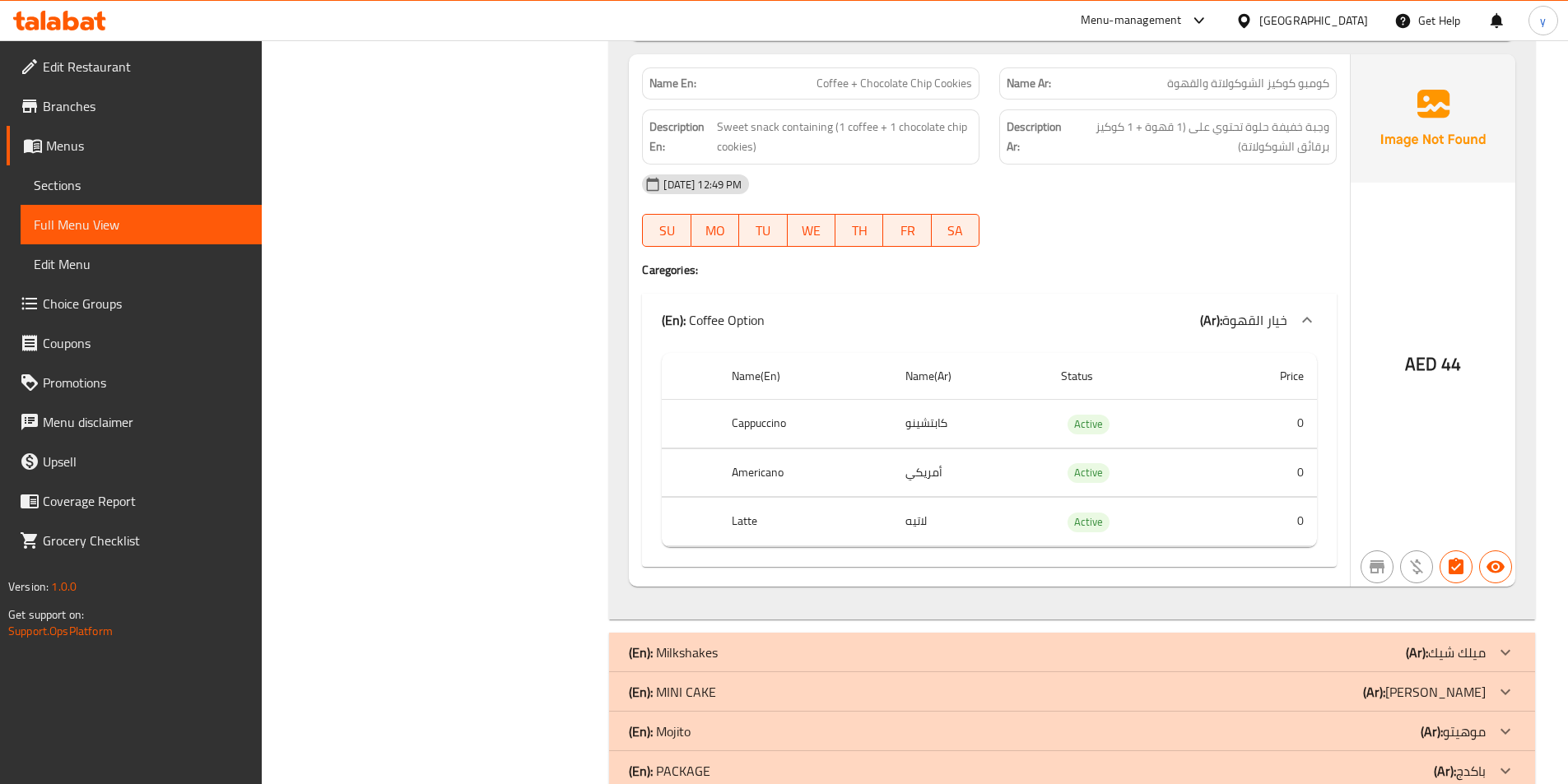
click at [118, 187] on span "Sections" at bounding box center [141, 185] width 215 height 20
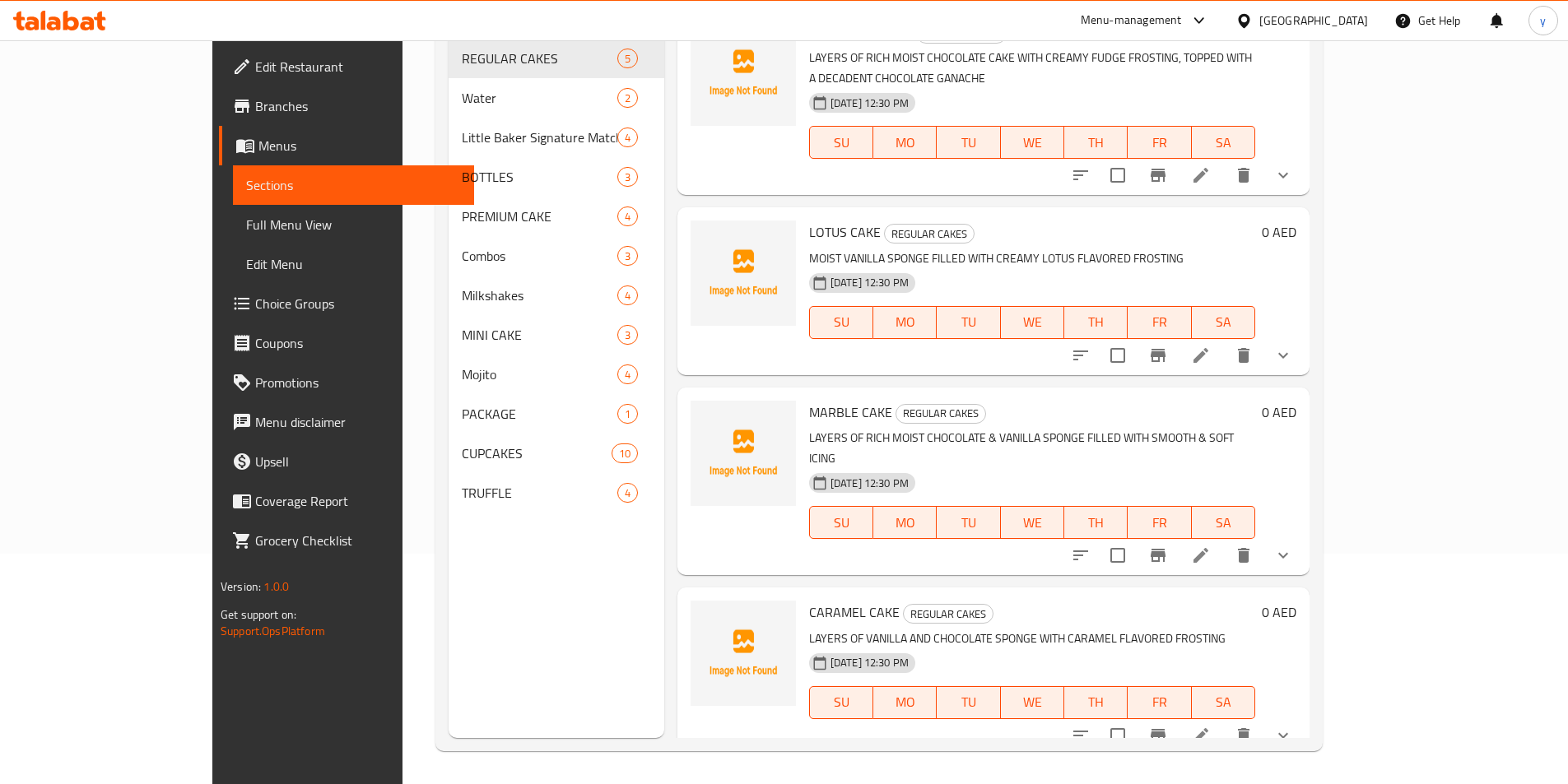
scroll to position [230, 0]
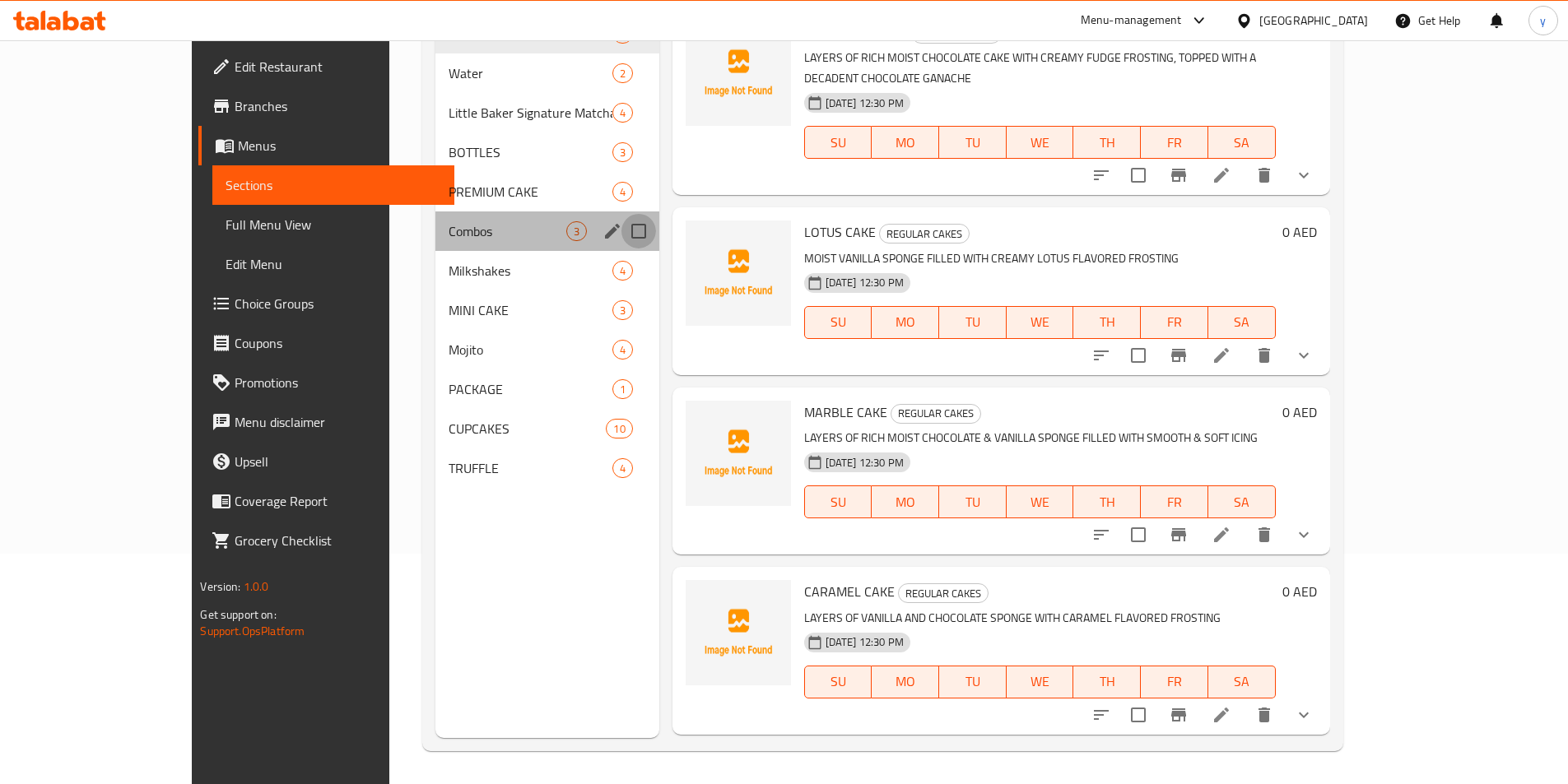
click at [621, 234] on input "Menu sections" at bounding box center [639, 231] width 35 height 35
checkbox input "true"
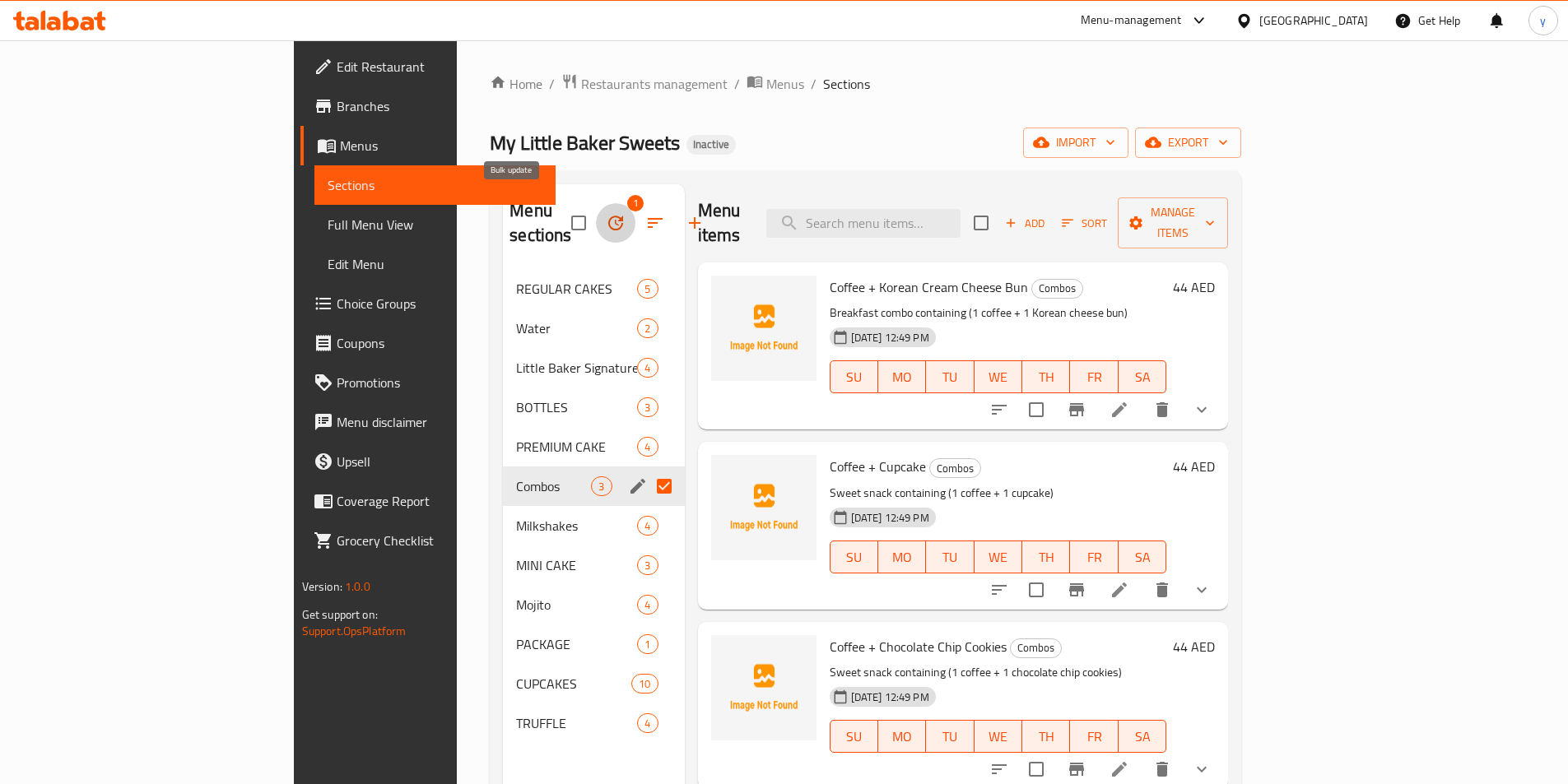
click at [605, 213] on icon "button" at bounding box center [615, 223] width 20 height 20
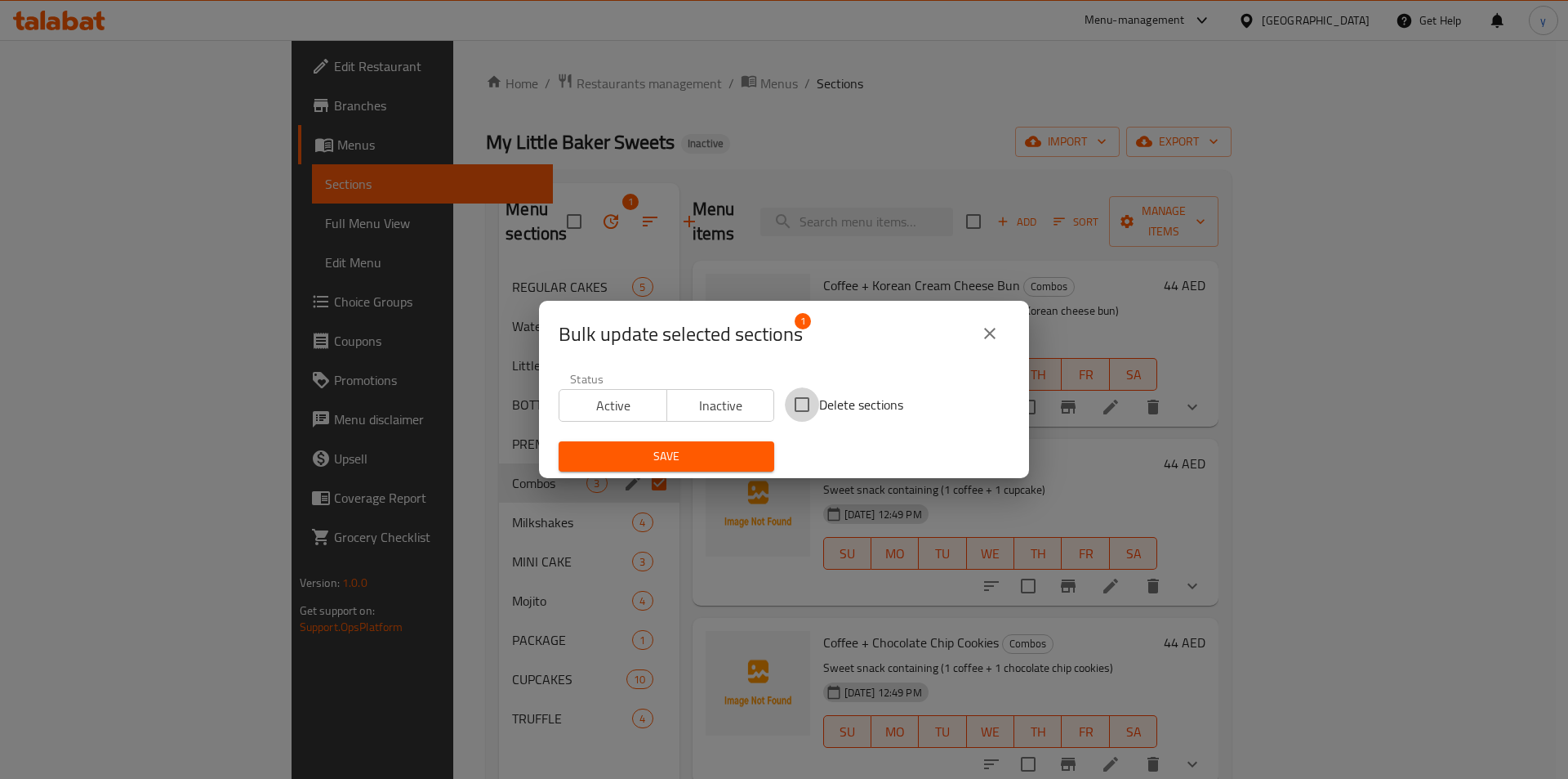
click at [795, 406] on input "Delete sections" at bounding box center [803, 405] width 35 height 35
checkbox input "true"
click at [719, 451] on span "Save" at bounding box center [666, 456] width 189 height 21
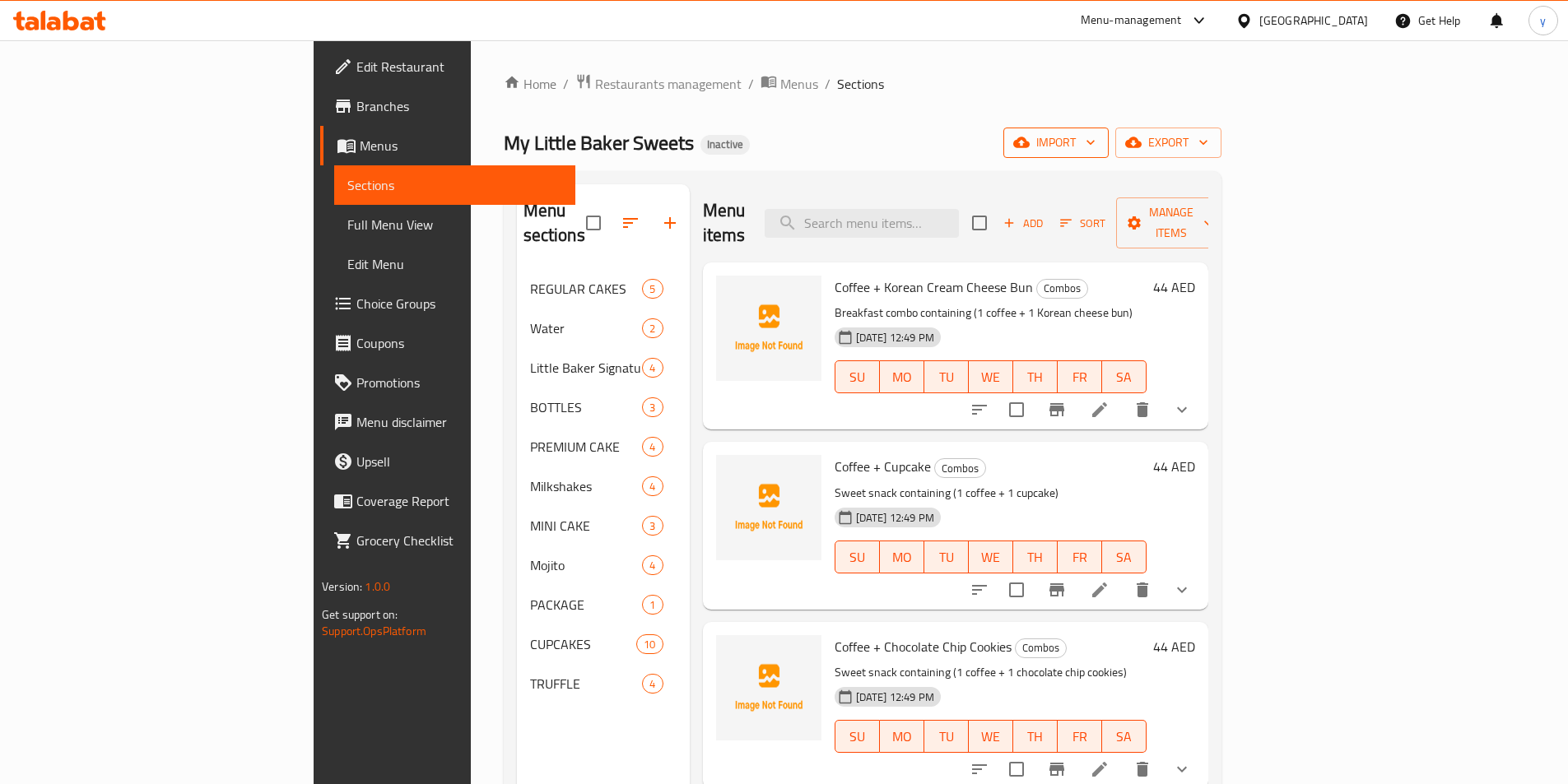
click at [1095, 148] on span "import" at bounding box center [1055, 142] width 79 height 21
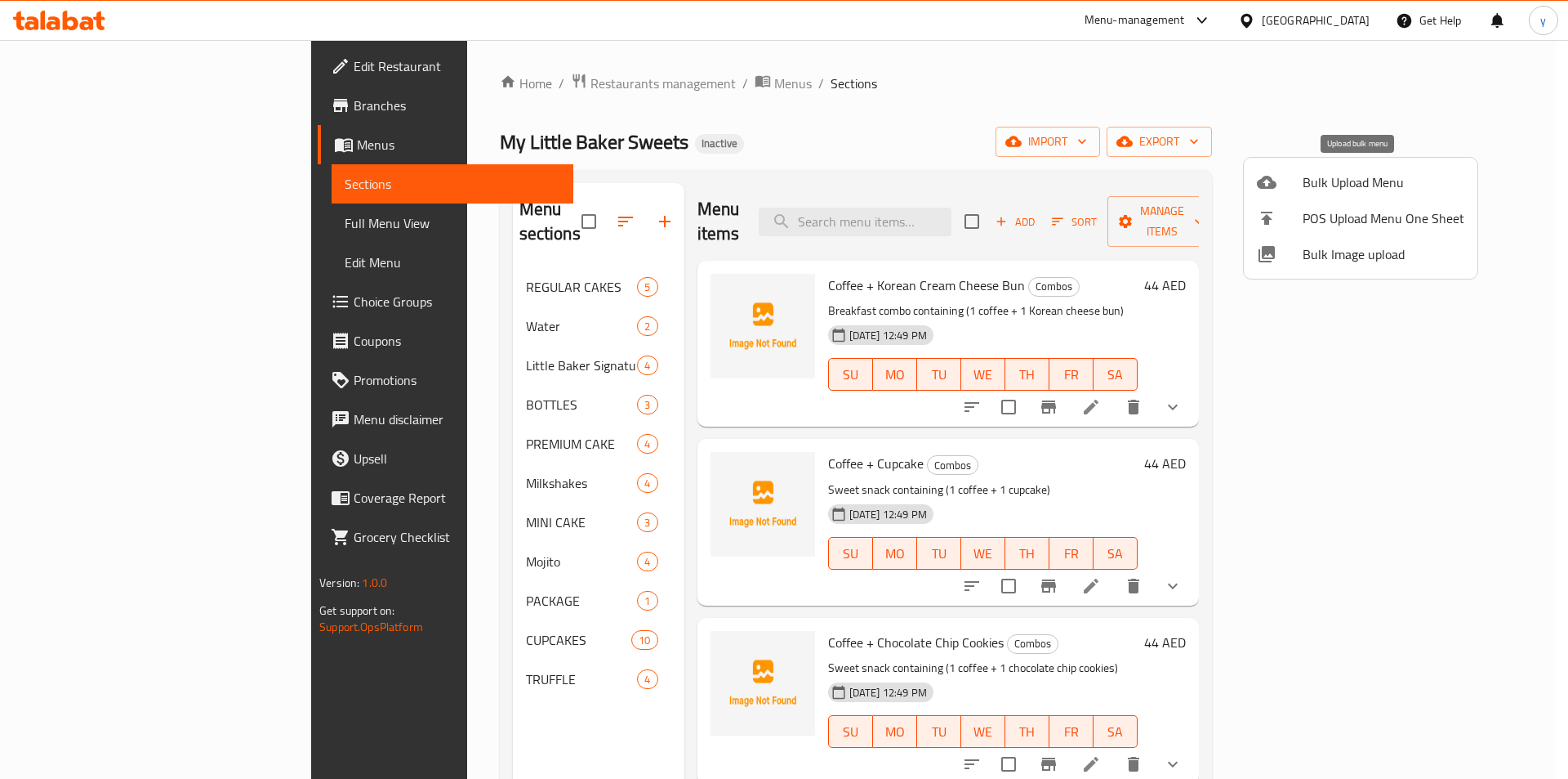
click at [1344, 178] on span "Bulk Upload Menu" at bounding box center [1384, 183] width 162 height 20
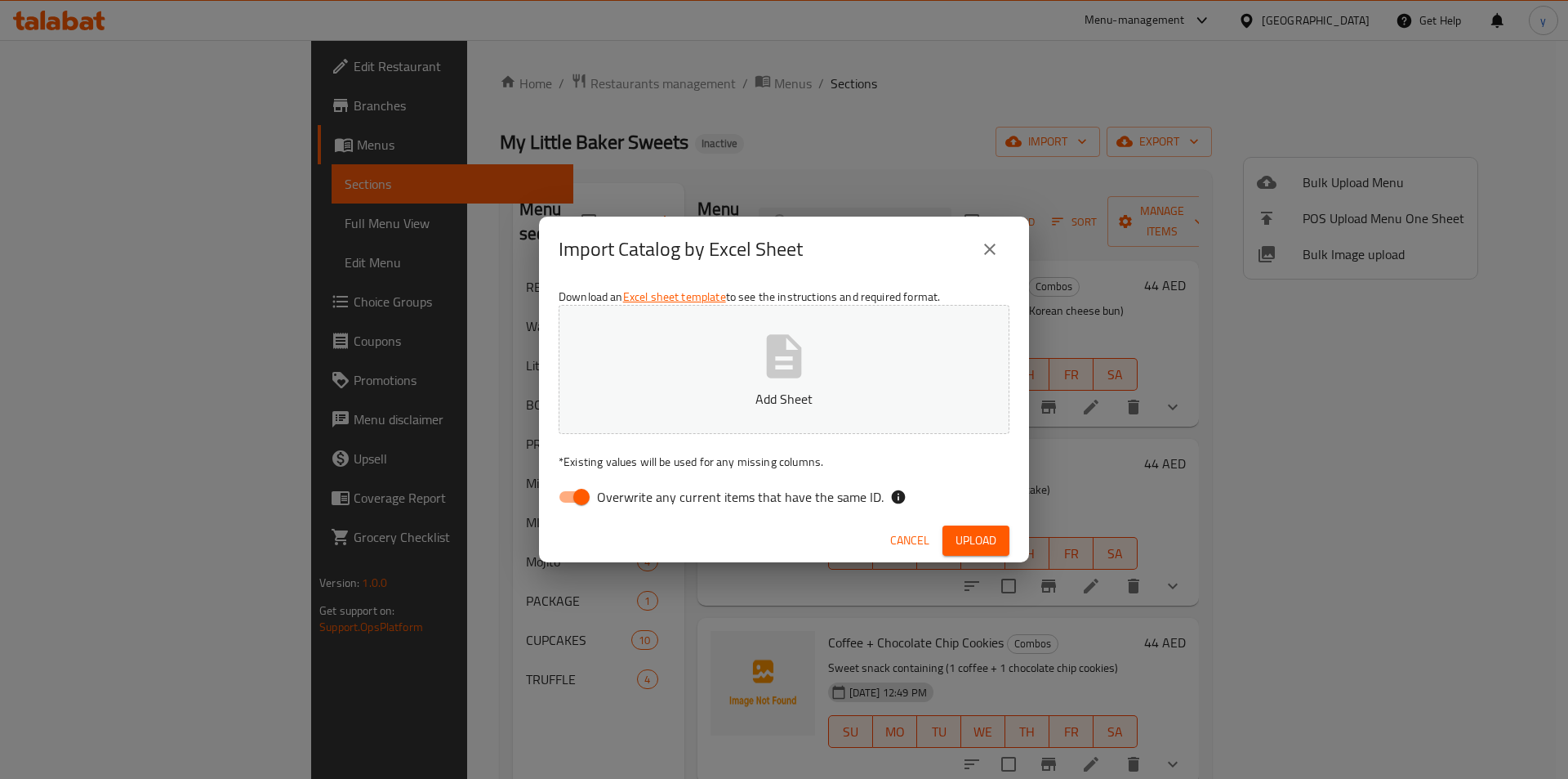
click at [575, 497] on input "Overwrite any current items that have the same ID." at bounding box center [581, 497] width 93 height 31
checkbox input "false"
click at [953, 545] on button "Upload" at bounding box center [975, 540] width 67 height 30
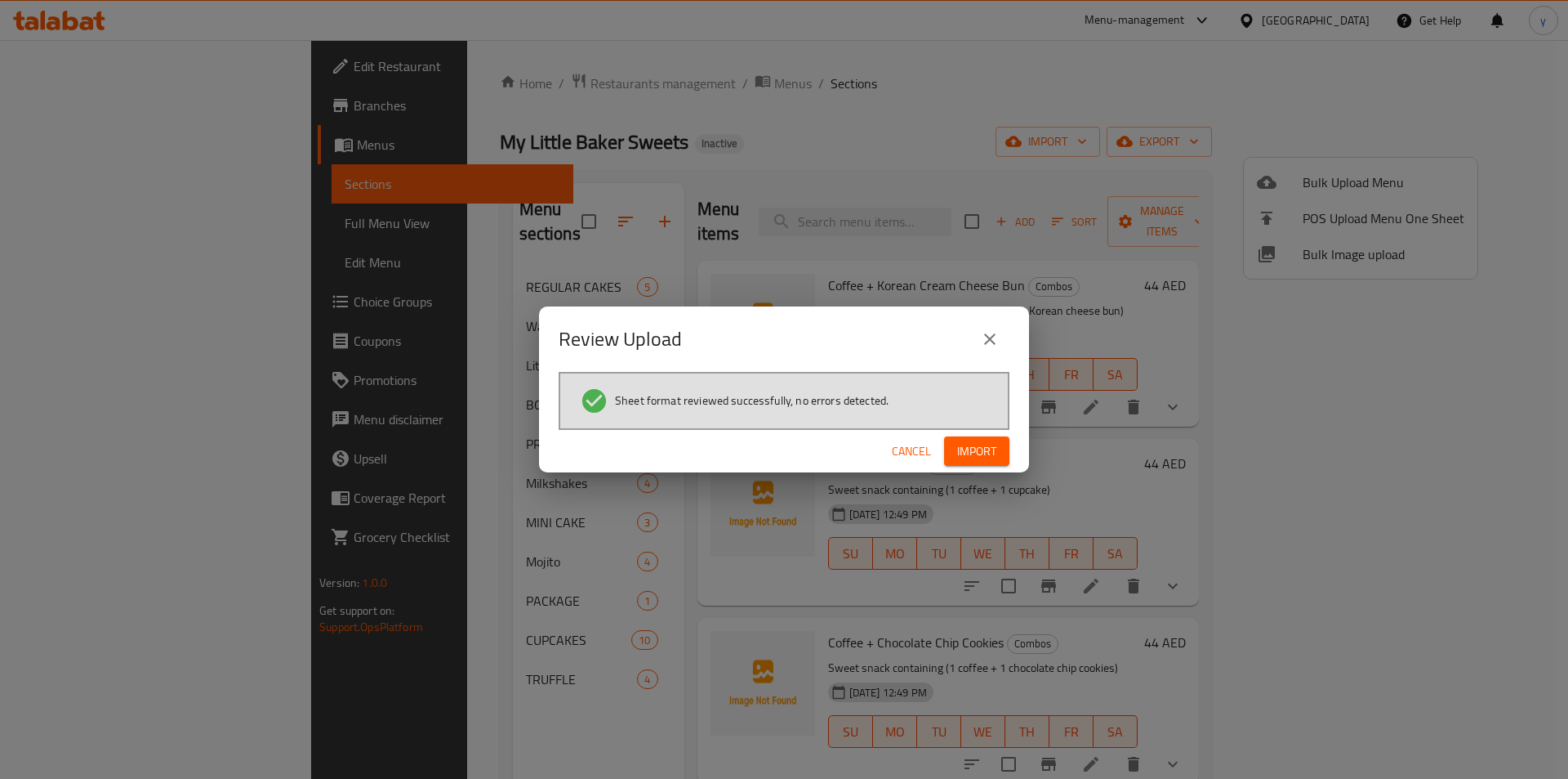
click at [974, 460] on span "Import" at bounding box center [977, 451] width 39 height 21
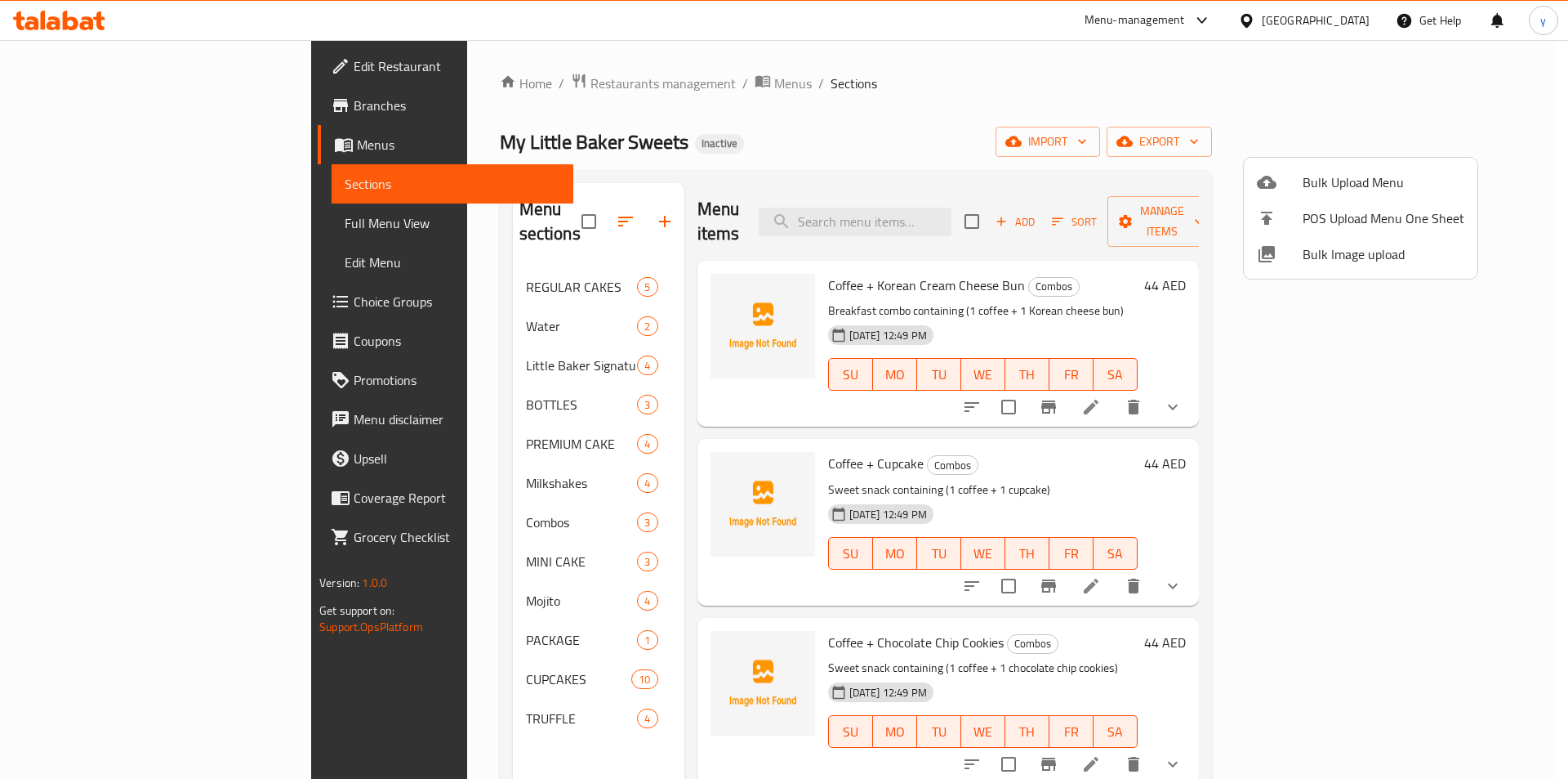
click at [97, 224] on div at bounding box center [784, 389] width 1568 height 779
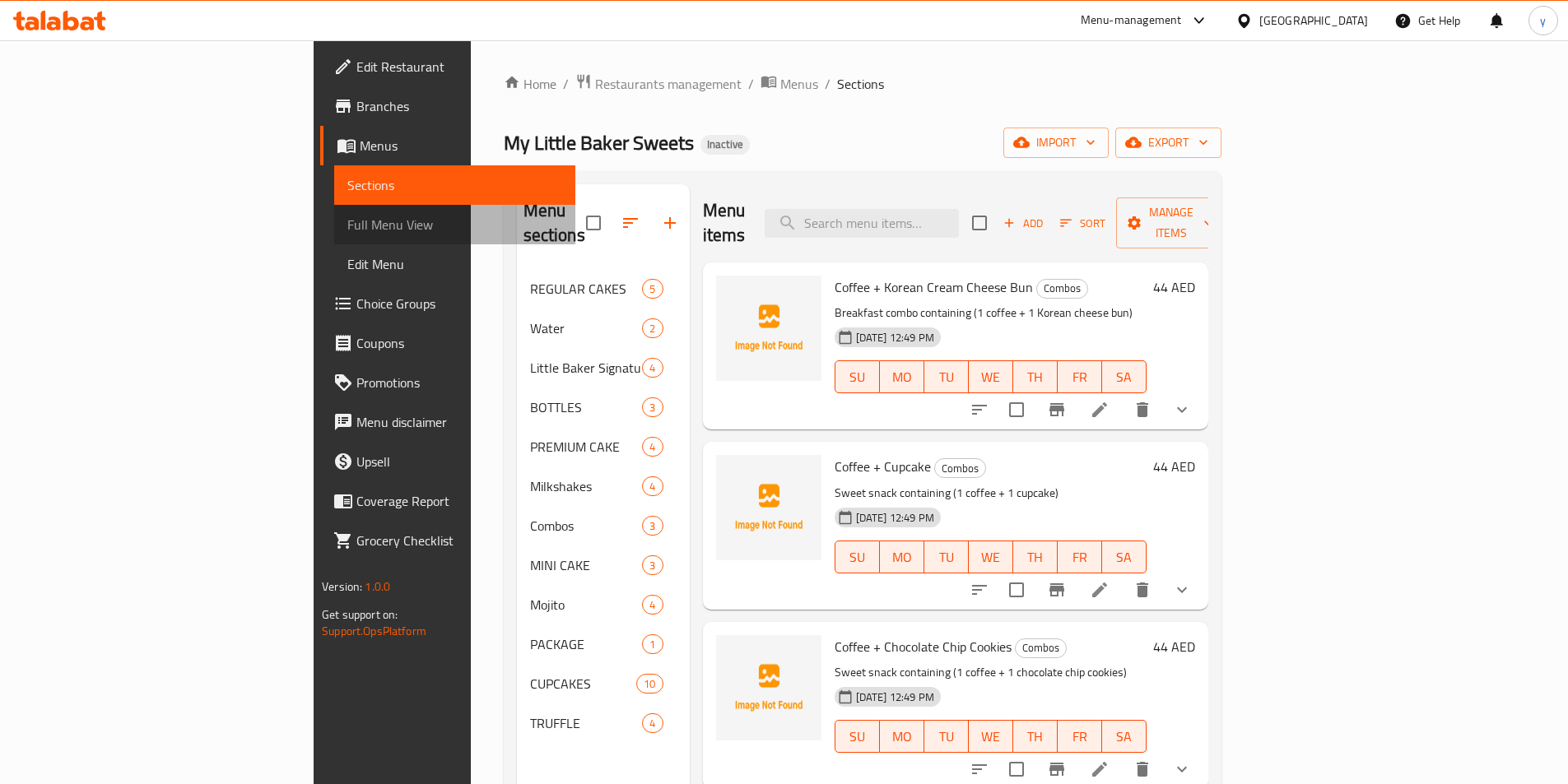
click at [347, 232] on span "Full Menu View" at bounding box center [454, 224] width 215 height 20
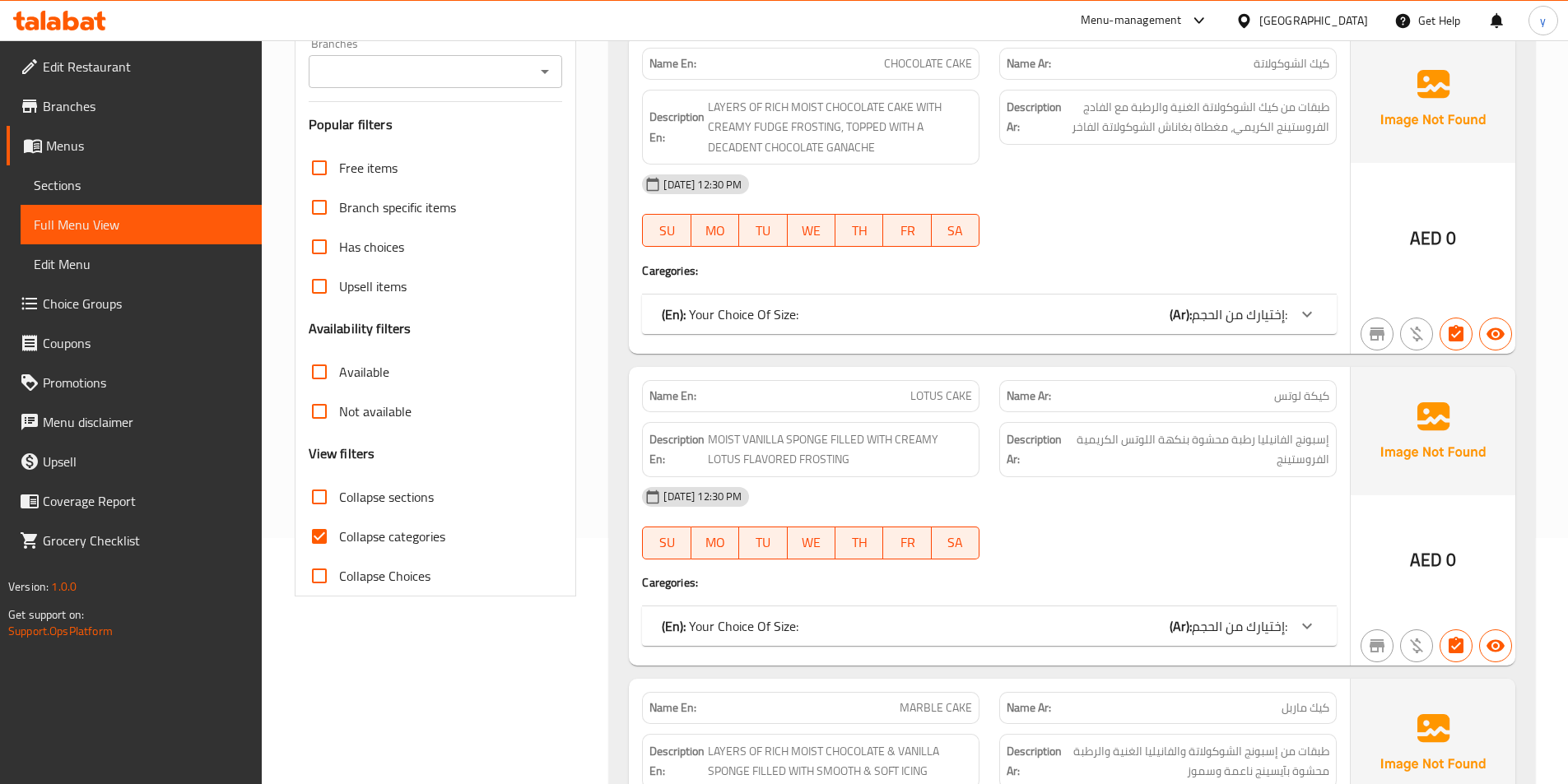
scroll to position [247, 0]
click at [321, 494] on input "Collapse sections" at bounding box center [320, 496] width 40 height 40
checkbox input "true"
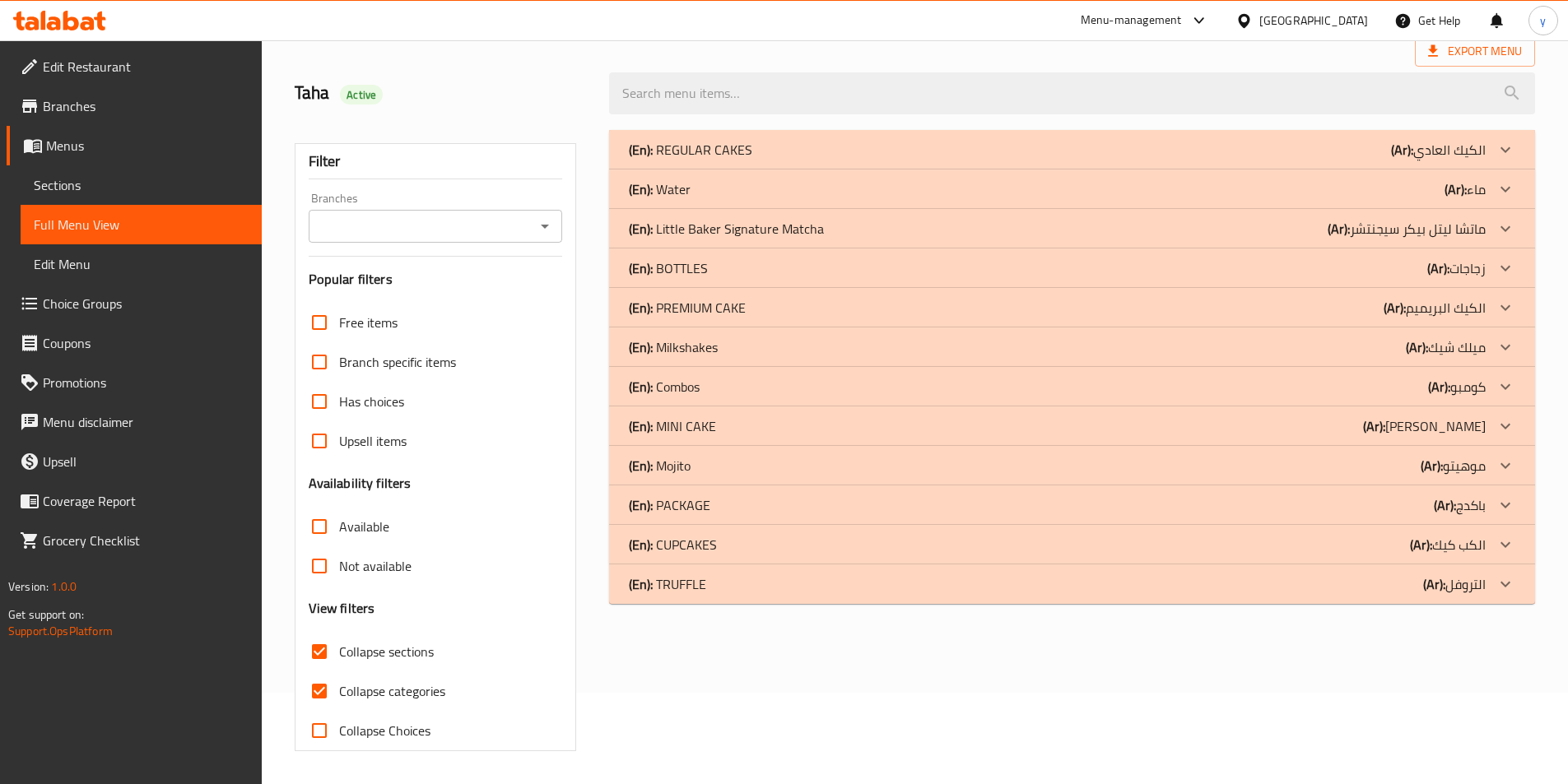
click at [317, 671] on input "Collapse categories" at bounding box center [320, 691] width 40 height 40
checkbox input "false"
click at [646, 467] on b "(En):" at bounding box center [640, 465] width 24 height 25
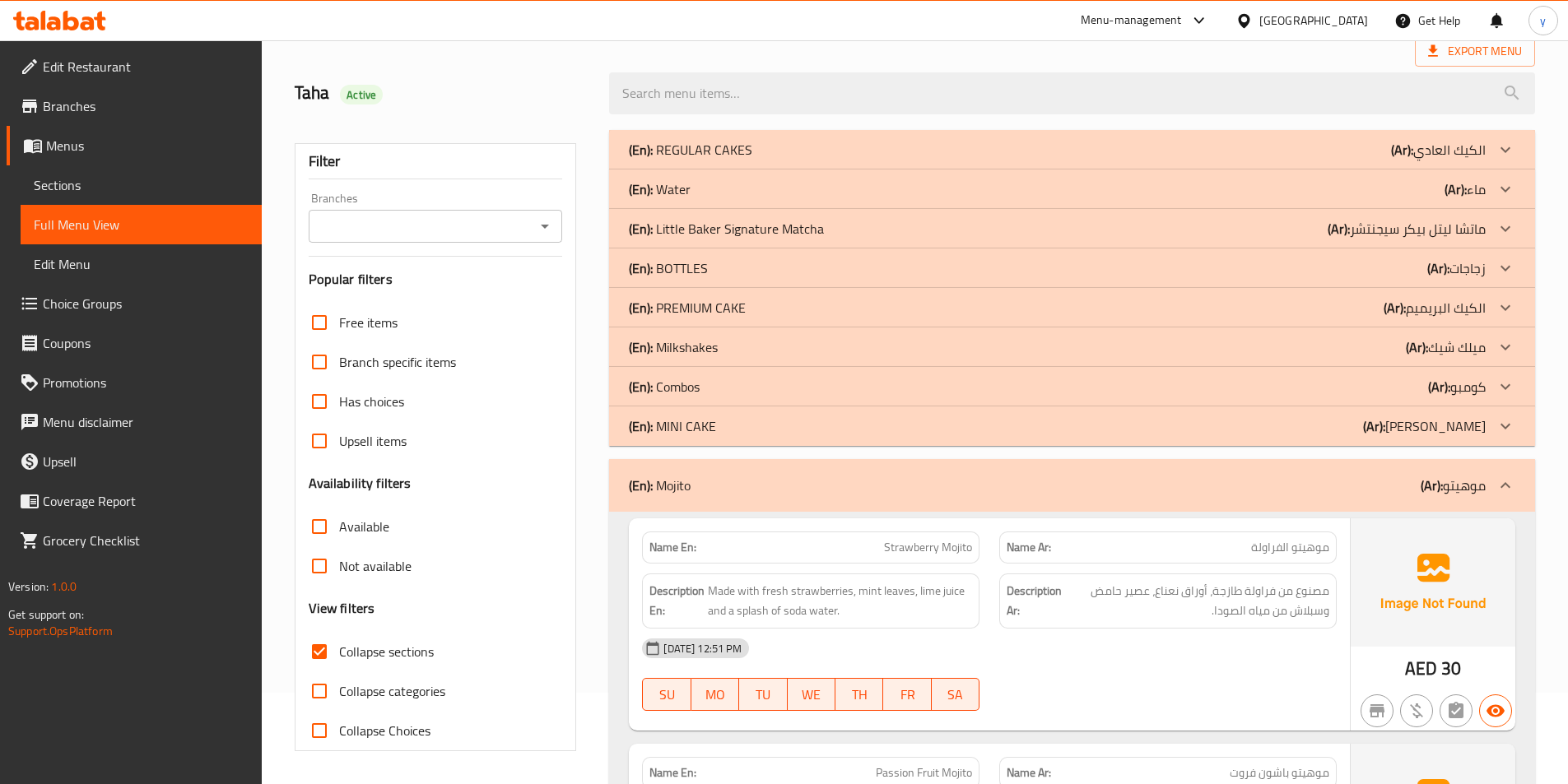
click at [628, 397] on div "(En): Combos (Ar): كومبو" at bounding box center [1072, 387] width 926 height 40
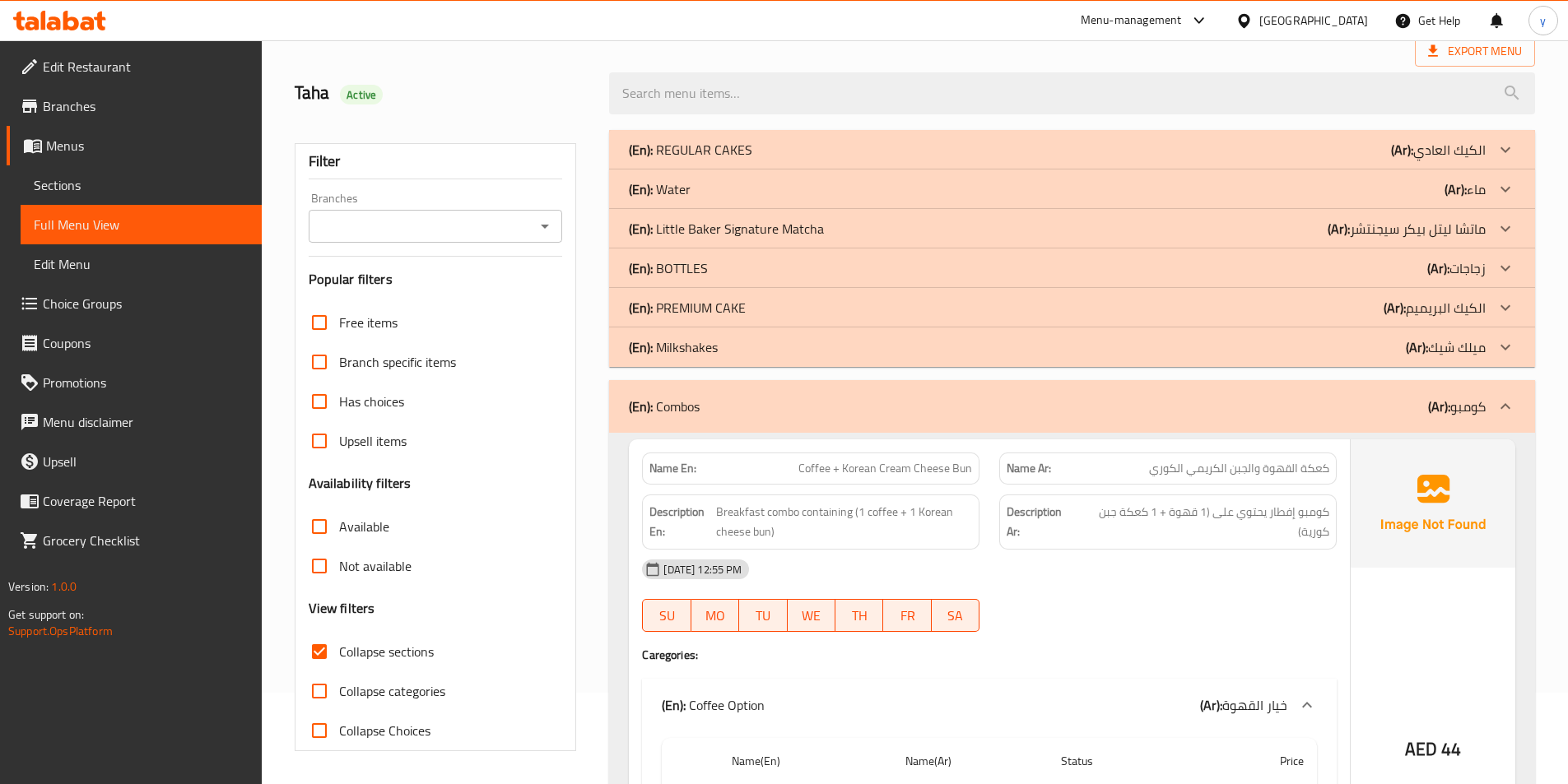
click at [634, 355] on b "(En):" at bounding box center [640, 347] width 24 height 25
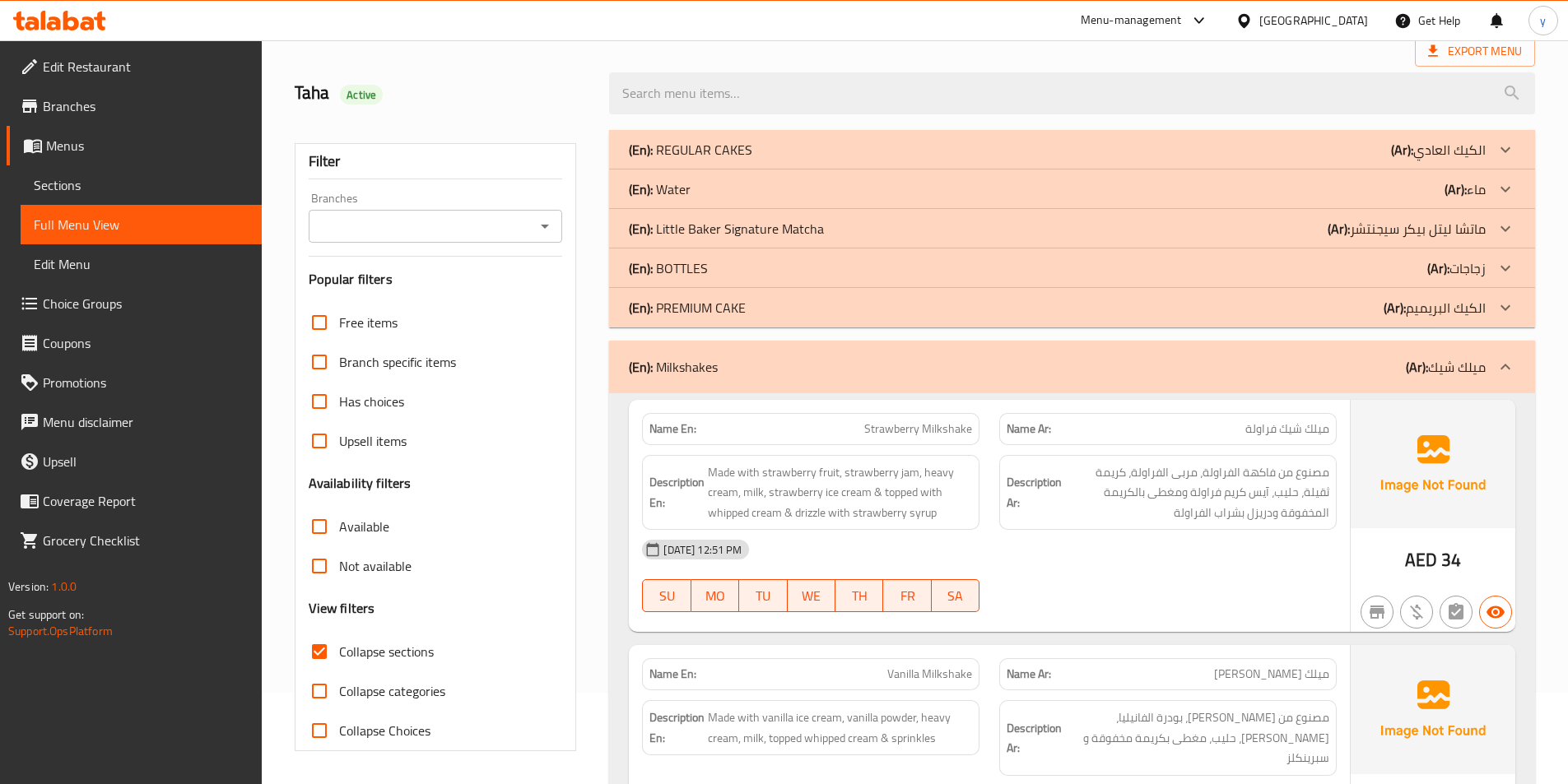
click at [644, 276] on b "(En):" at bounding box center [640, 268] width 24 height 25
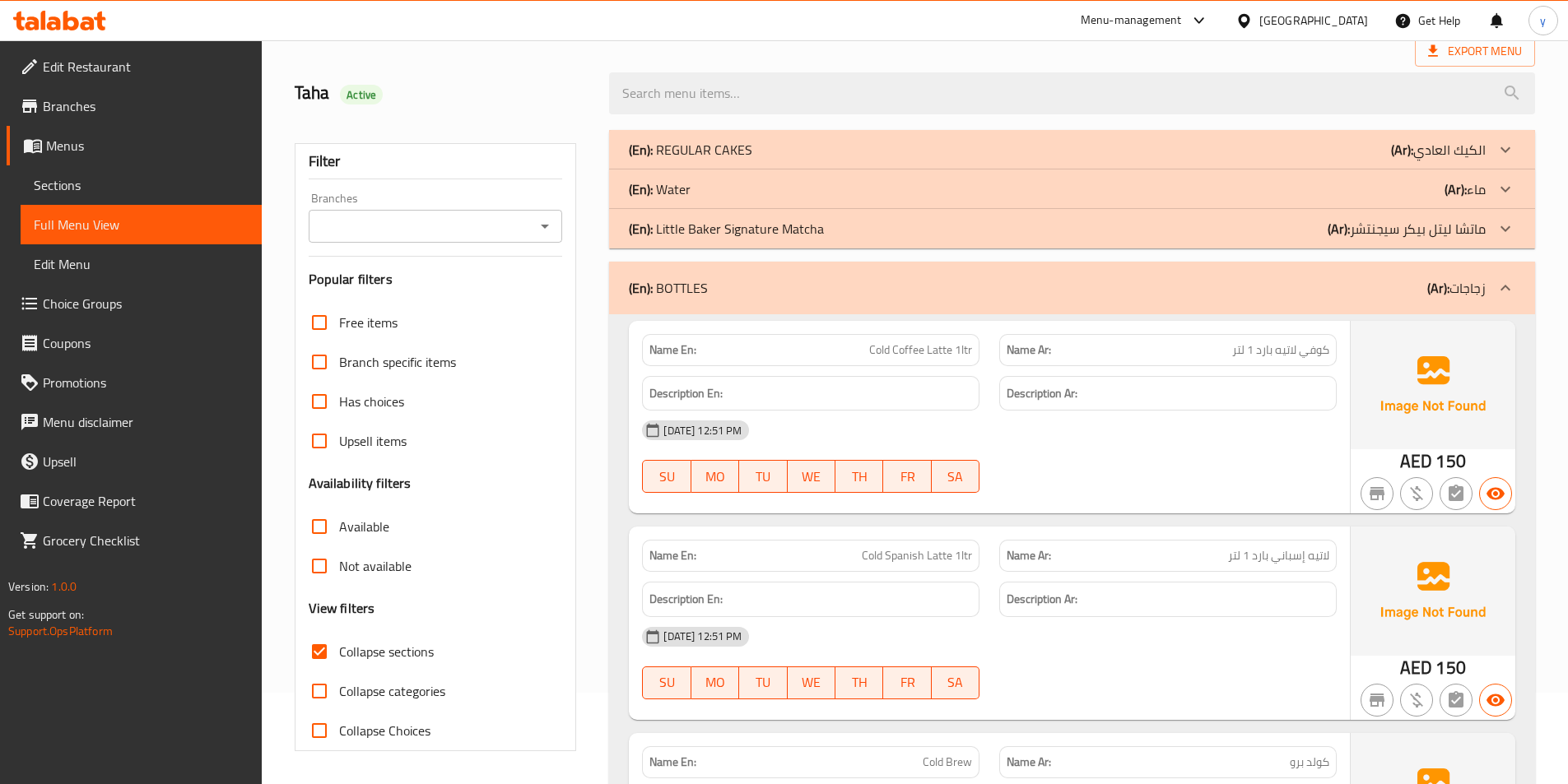
click at [630, 239] on b "(En):" at bounding box center [640, 228] width 24 height 25
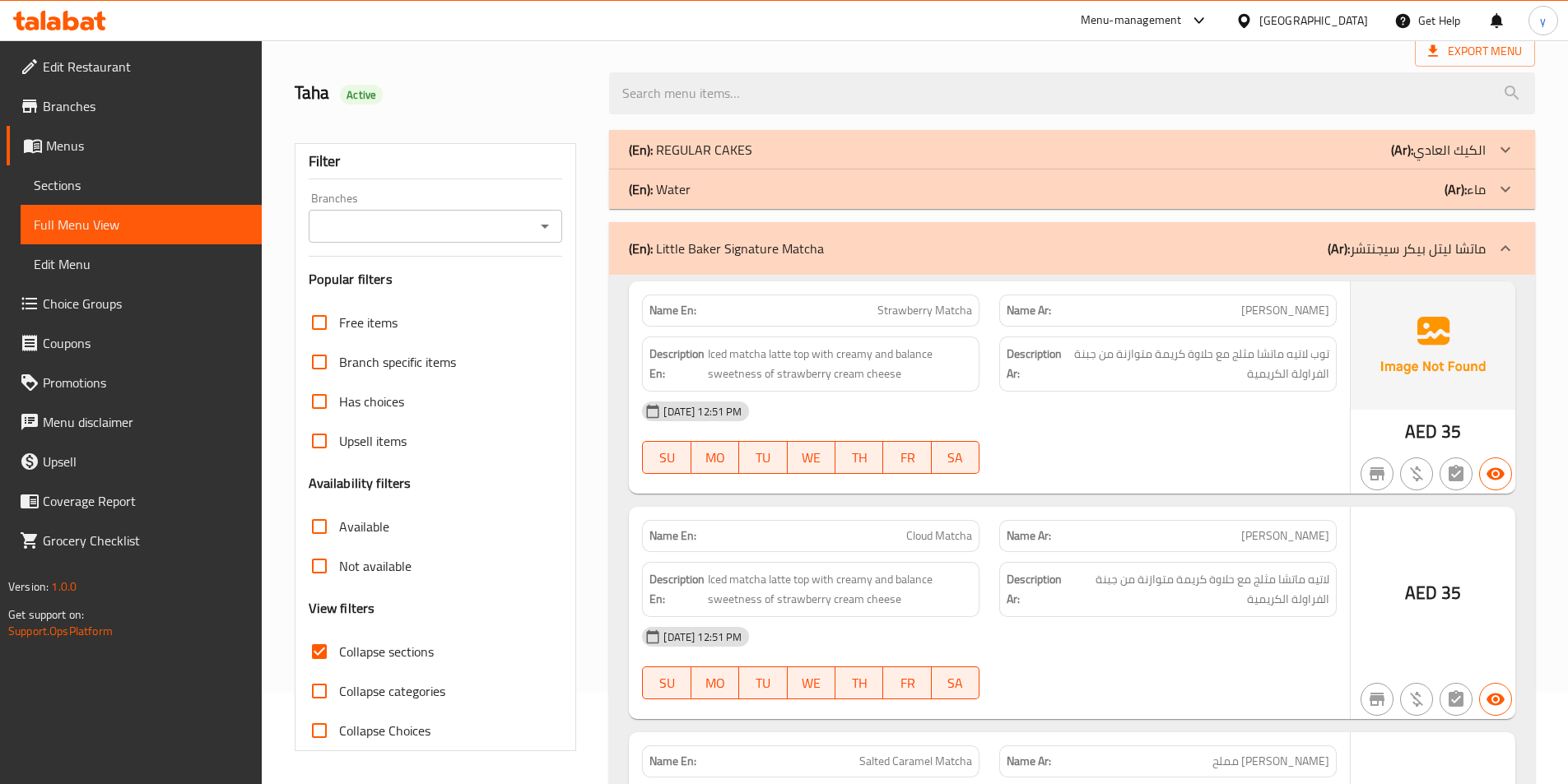
click at [625, 198] on div "(En): Water (Ar): ماء" at bounding box center [1072, 190] width 926 height 40
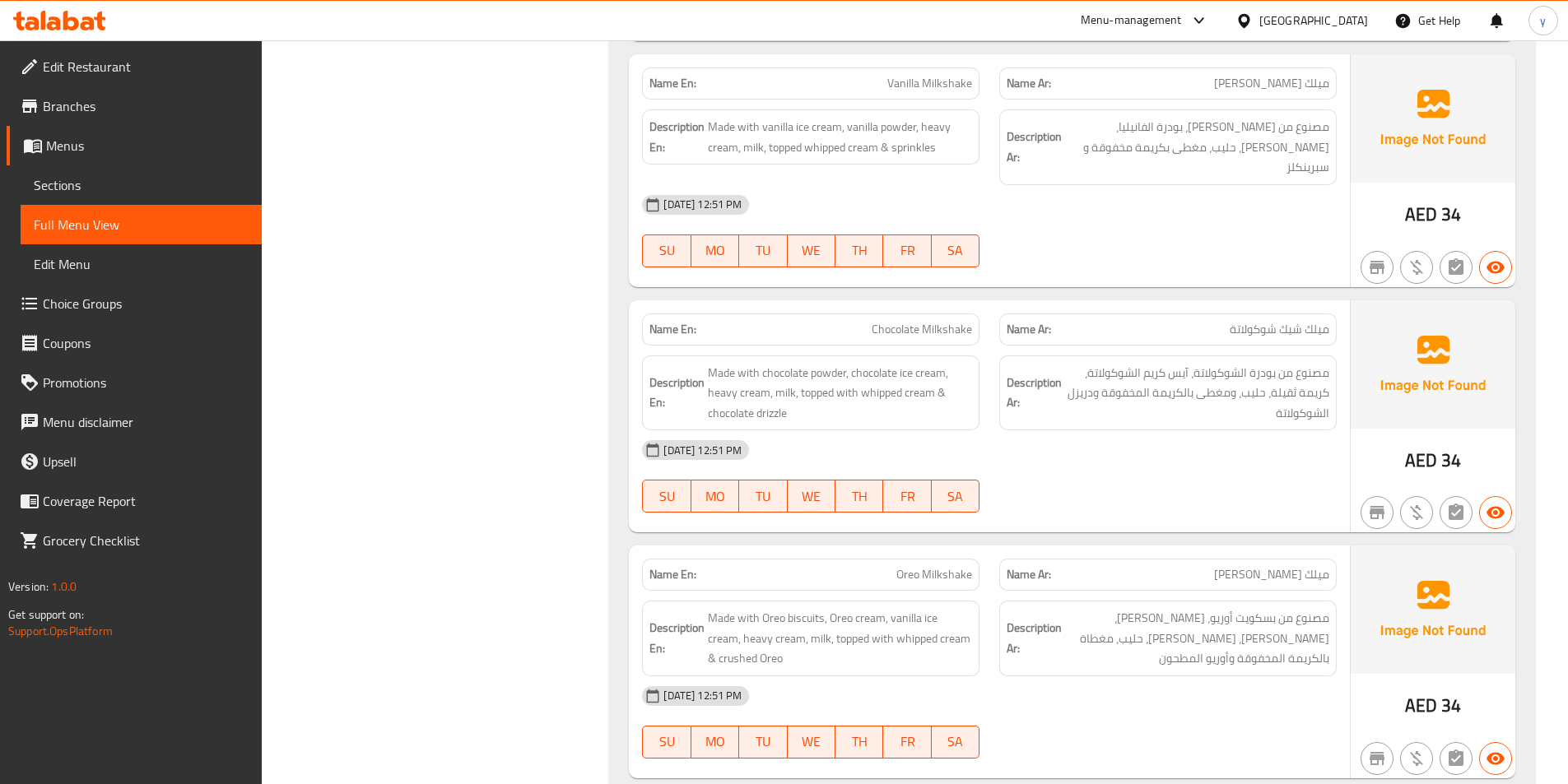
scroll to position [2646, 0]
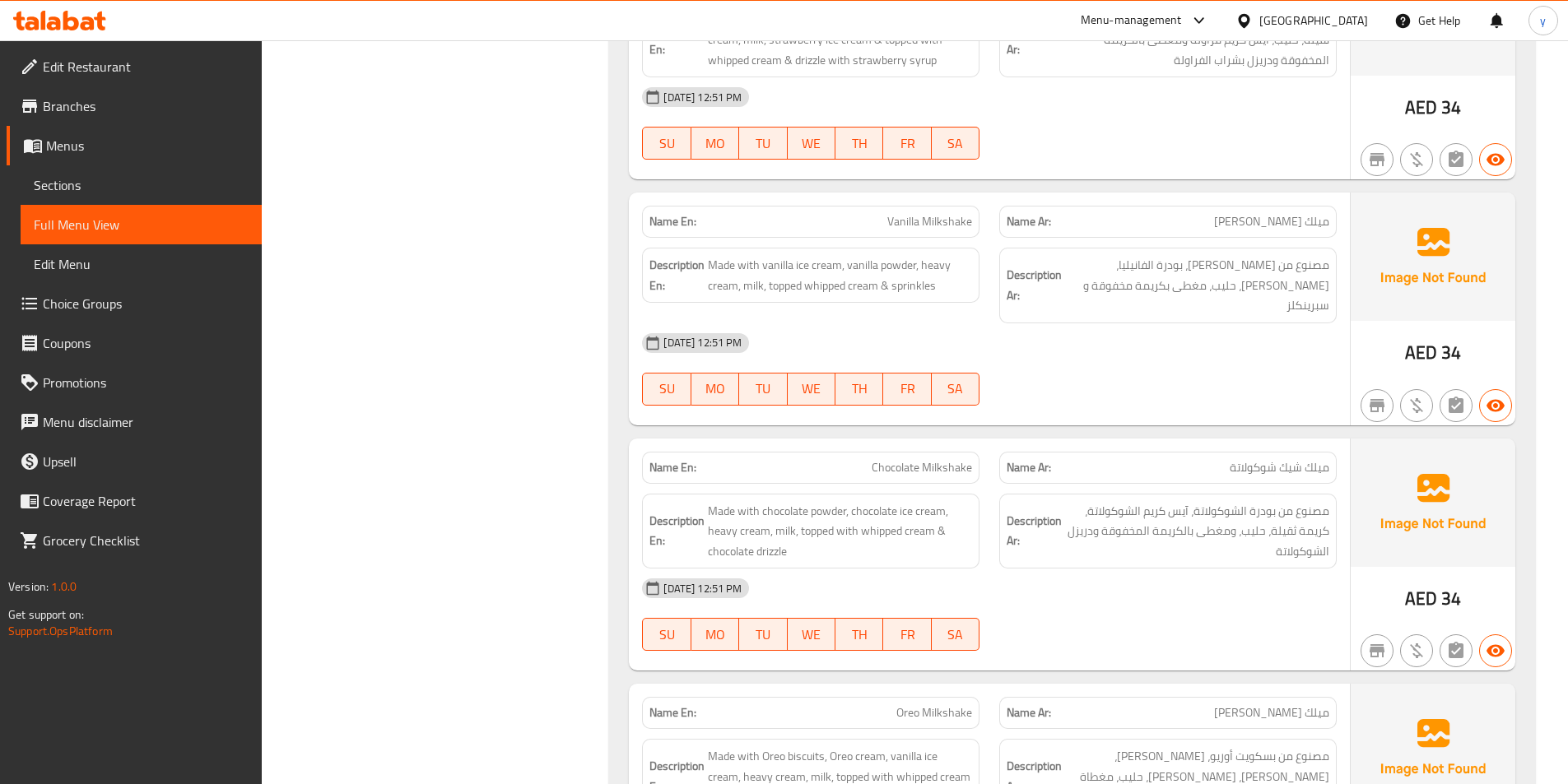
click at [1537, 423] on div "(En): REGULAR CAKES (Ar): الكيك العادي Name En: CHOCOLATE CAKE Name Ar: كيك الش…" at bounding box center [1072, 714] width 946 height 6298
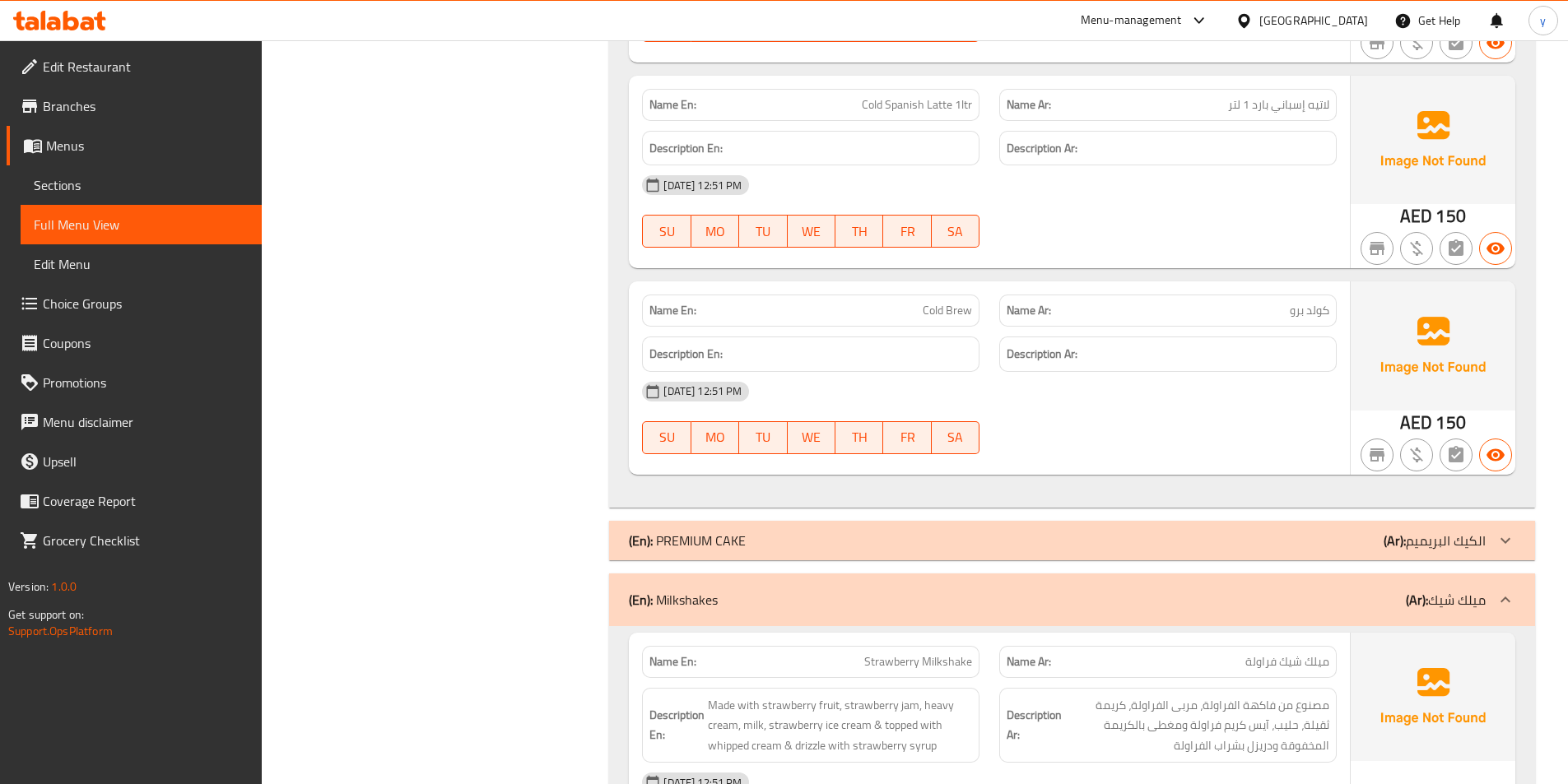
scroll to position [0, 0]
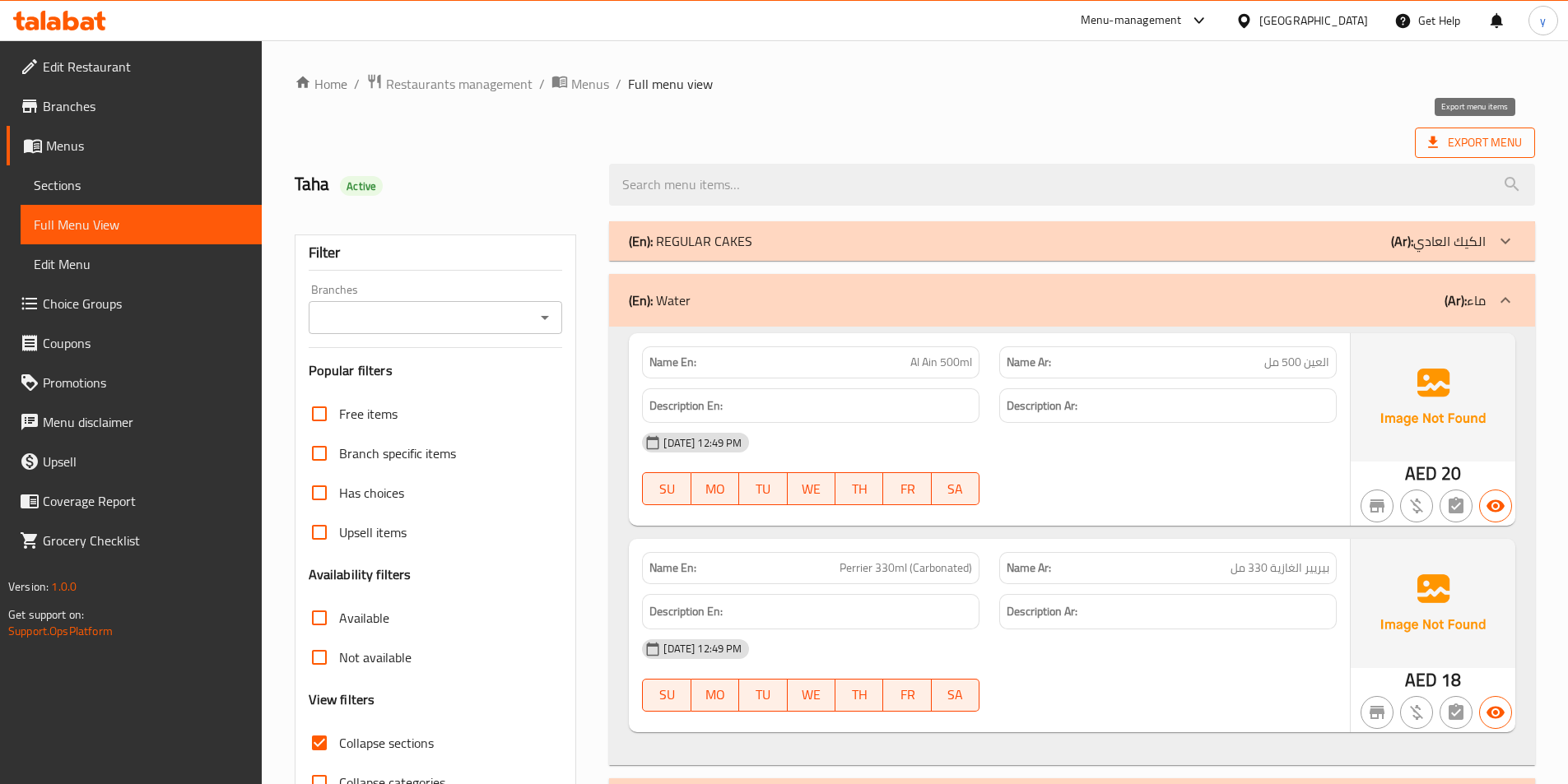
click at [1464, 146] on span "Export Menu" at bounding box center [1474, 142] width 94 height 21
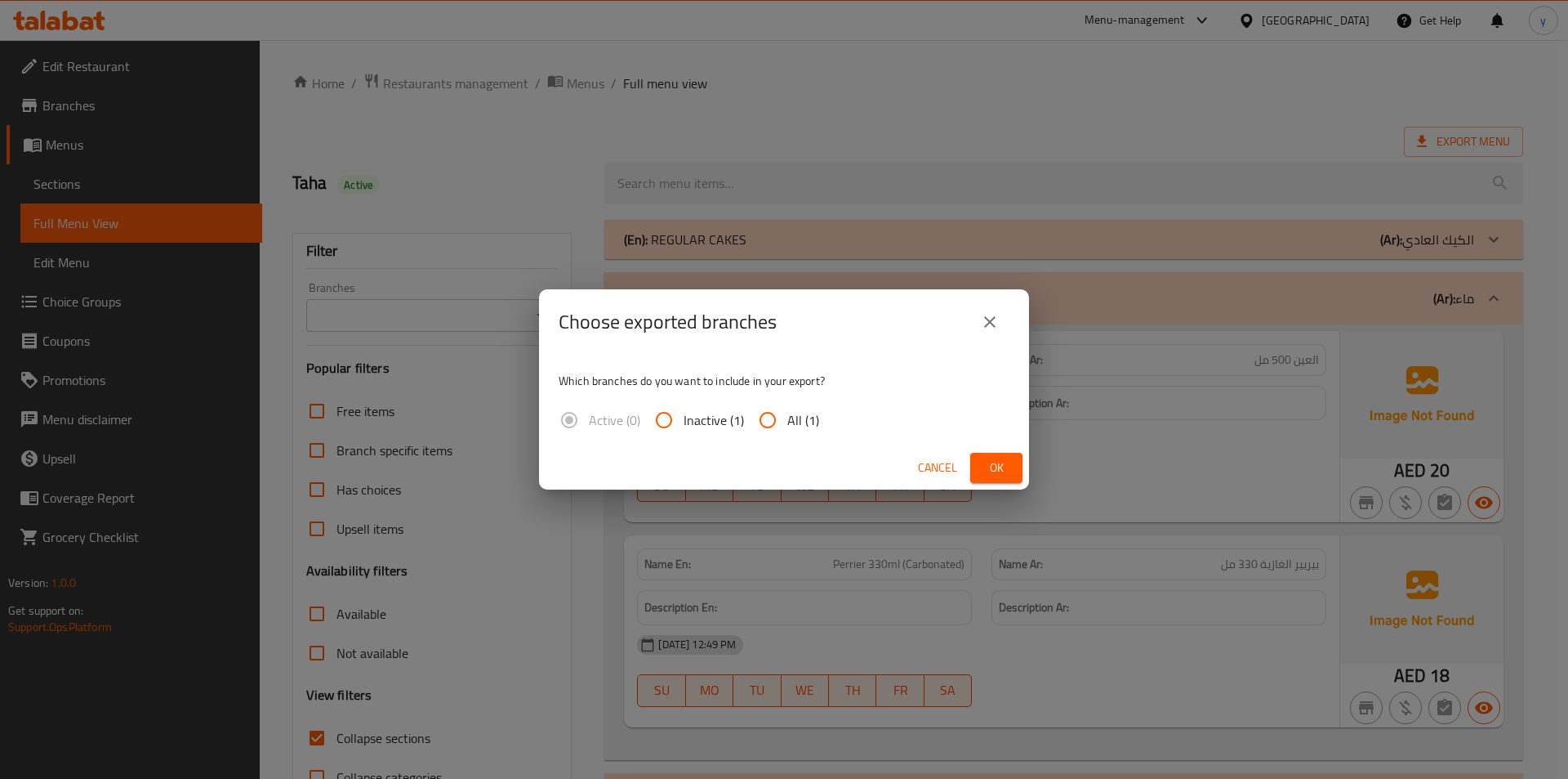
click at [763, 421] on input "All (1)" at bounding box center [768, 420] width 39 height 39
radio input "true"
click at [992, 456] on button "Ok" at bounding box center [997, 467] width 53 height 30
